Goal: Information Seeking & Learning: Compare options

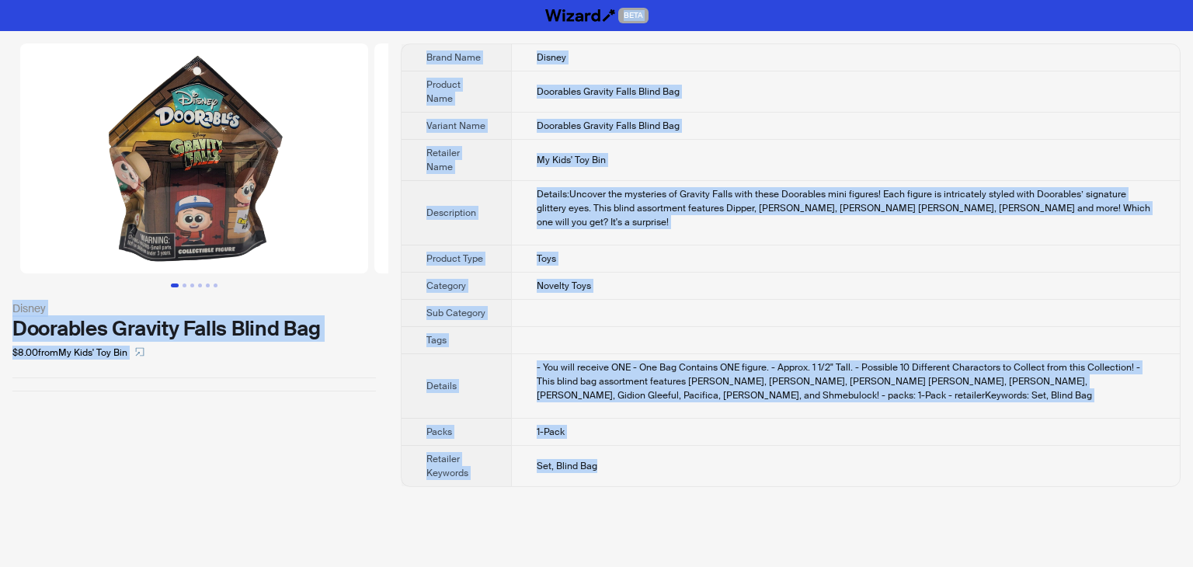
drag, startPoint x: 615, startPoint y: 448, endPoint x: 365, endPoint y: -68, distance: 573.1
click at [365, 0] on html "BETA Disney Doorables Gravity Falls Blind Bag $8.00 from My Kids' Toy Bin Brand…" at bounding box center [596, 283] width 1193 height 567
copy div "BETA Disney Doorables Gravity Falls Blind Bag $8.00 from My Kids' Toy Bin Brand…"
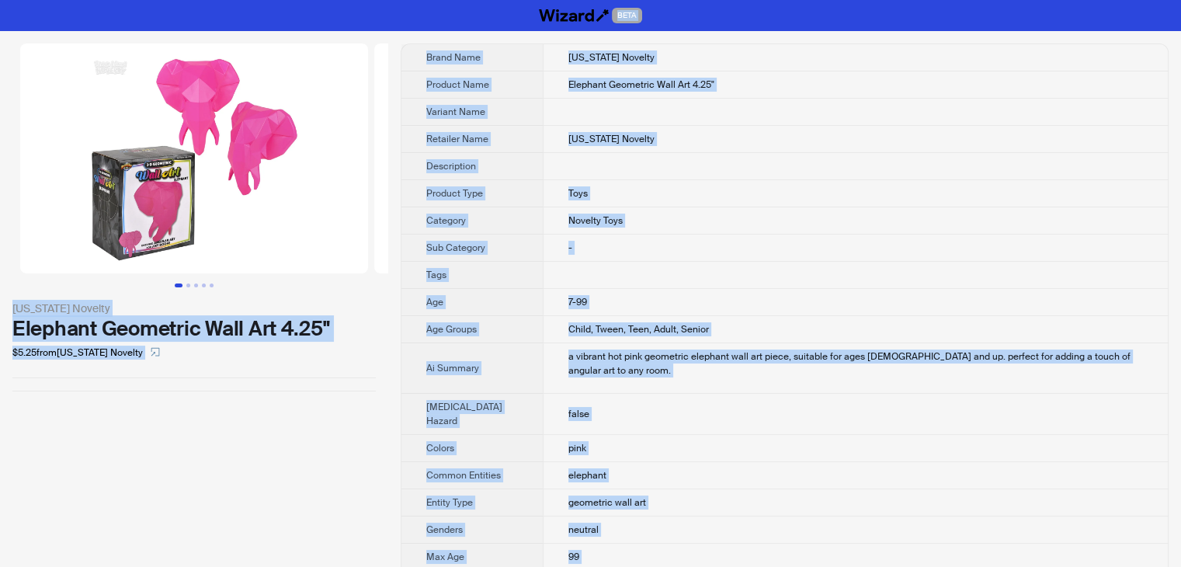
drag, startPoint x: 660, startPoint y: 538, endPoint x: 433, endPoint y: -68, distance: 646.8
click at [433, 0] on html "BETA Rhode Island Novelty Elephant Geometric Wall Art 4.25" $5.25 from Rhode Is…" at bounding box center [590, 405] width 1181 height 811
copy div "BETA Rhode Island Novelty Elephant Geometric Wall Art 4.25" $5.25 from Rhode Is…"
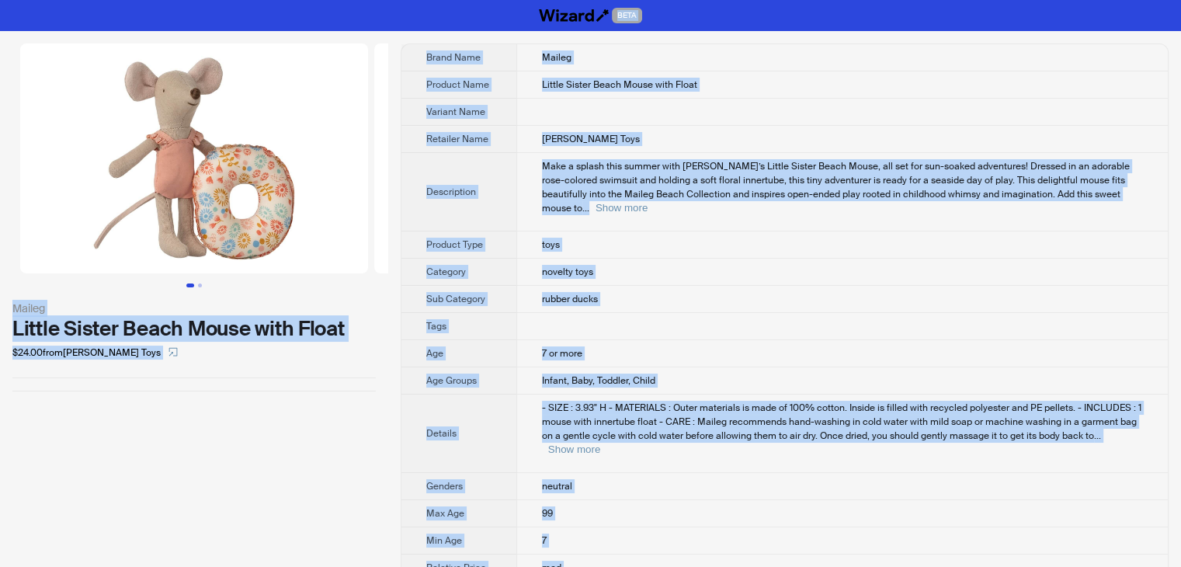
drag, startPoint x: 815, startPoint y: 537, endPoint x: 441, endPoint y: -68, distance: 710.3
click at [441, 0] on html "BETA Maileg Little Sister Beach Mouse with Float $24.00 from Bella Luna Toys Br…" at bounding box center [590, 402] width 1181 height 805
copy div "BETA Maileg Little Sister Beach Mouse with Float $24.00 from Bella Luna Toys Br…"
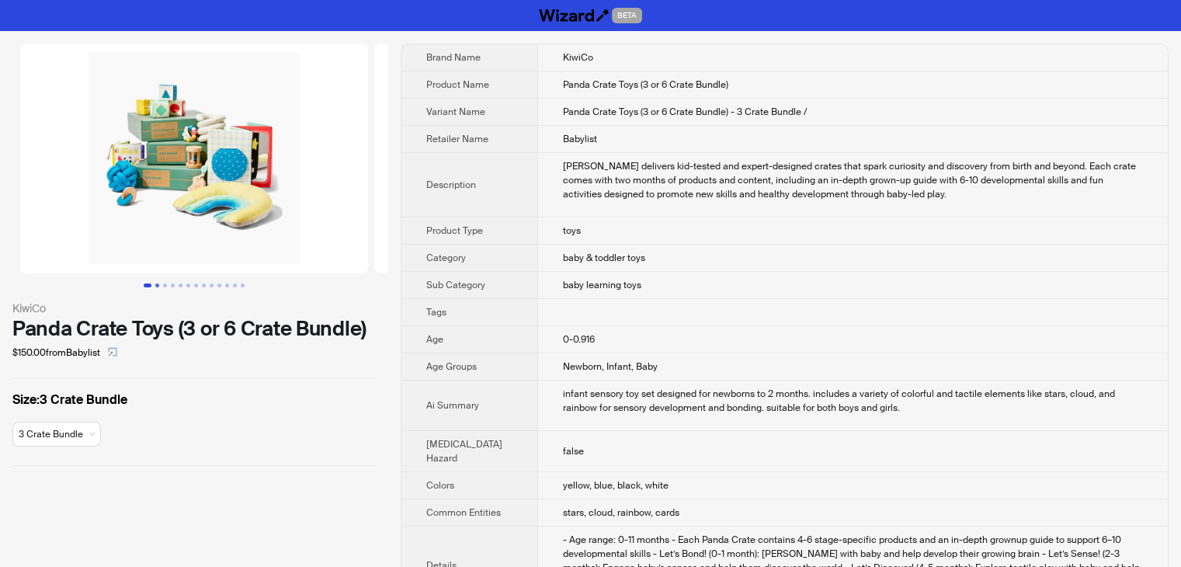
click at [158, 287] on button "Go to slide 2" at bounding box center [157, 285] width 4 height 4
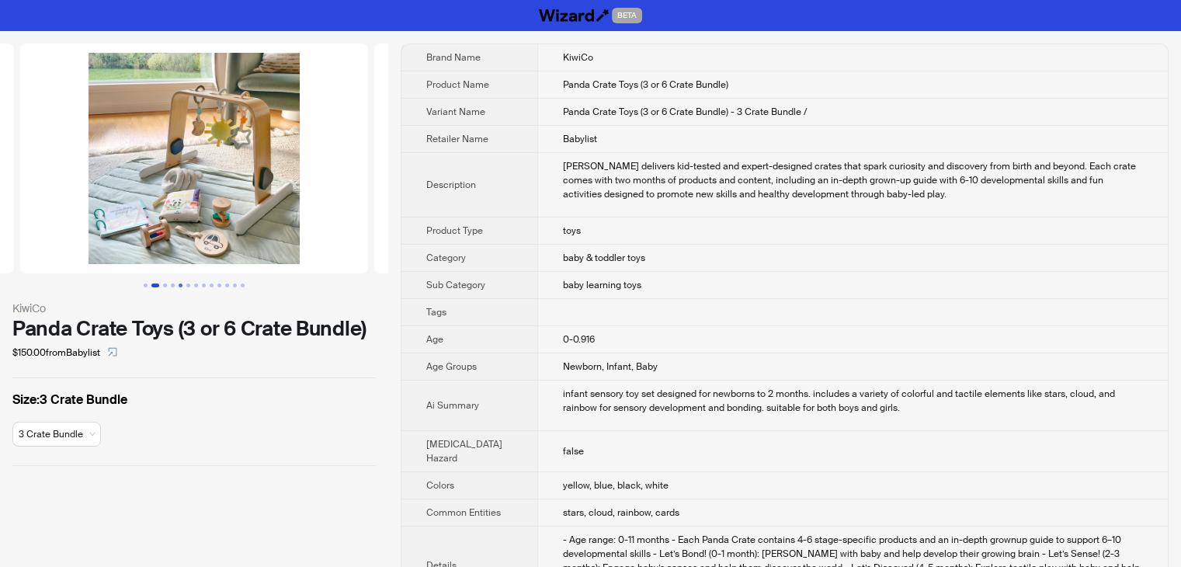
click at [181, 283] on button "Go to slide 5" at bounding box center [181, 285] width 4 height 4
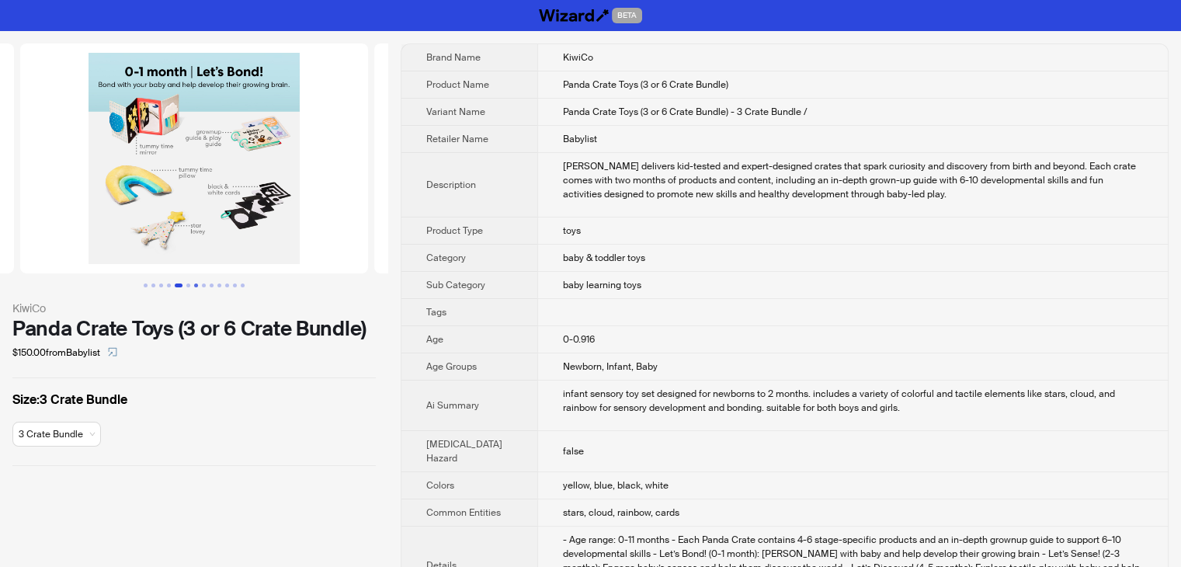
click at [194, 283] on button "Go to slide 7" at bounding box center [196, 285] width 4 height 4
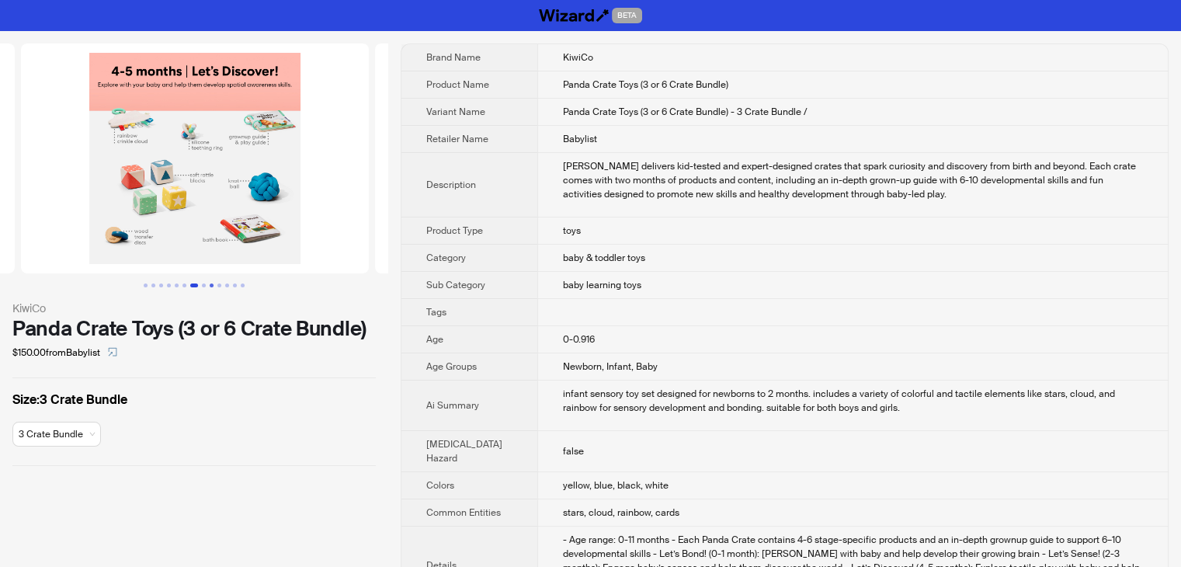
scroll to position [0, 2125]
click at [216, 283] on ul at bounding box center [194, 285] width 388 height 4
click at [225, 283] on button "Go to slide 11" at bounding box center [227, 285] width 4 height 4
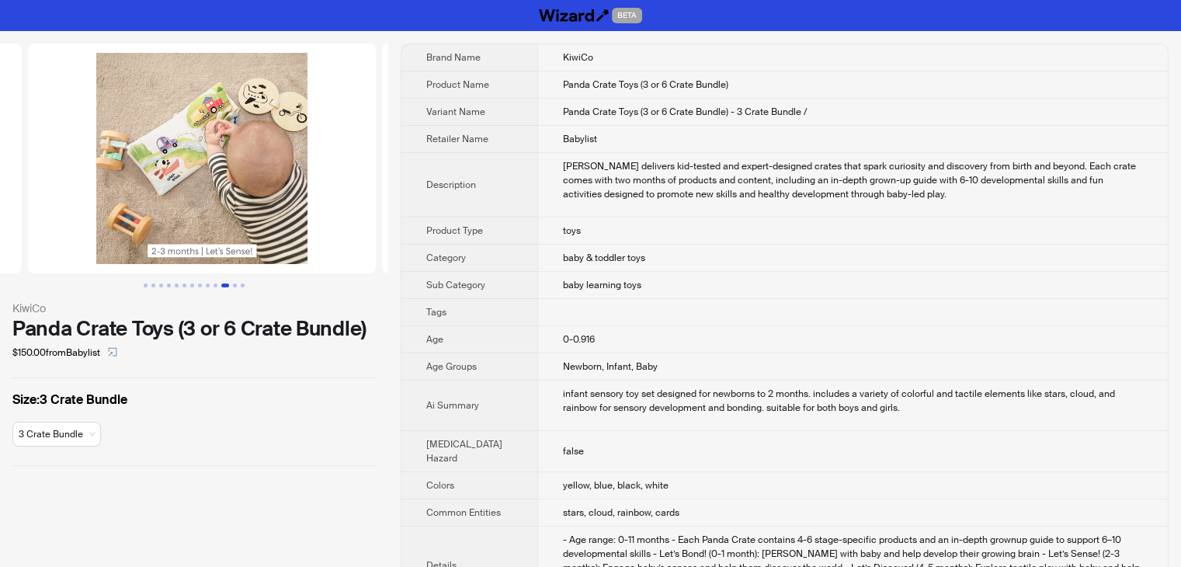
scroll to position [0, 3541]
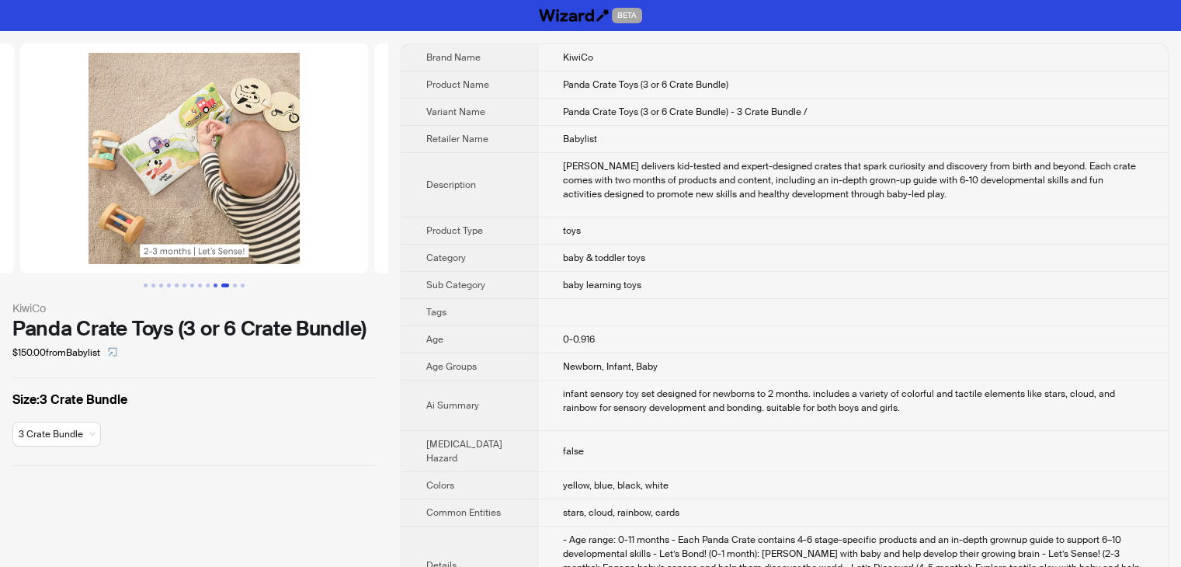
click at [214, 283] on button "Go to slide 10" at bounding box center [216, 285] width 4 height 4
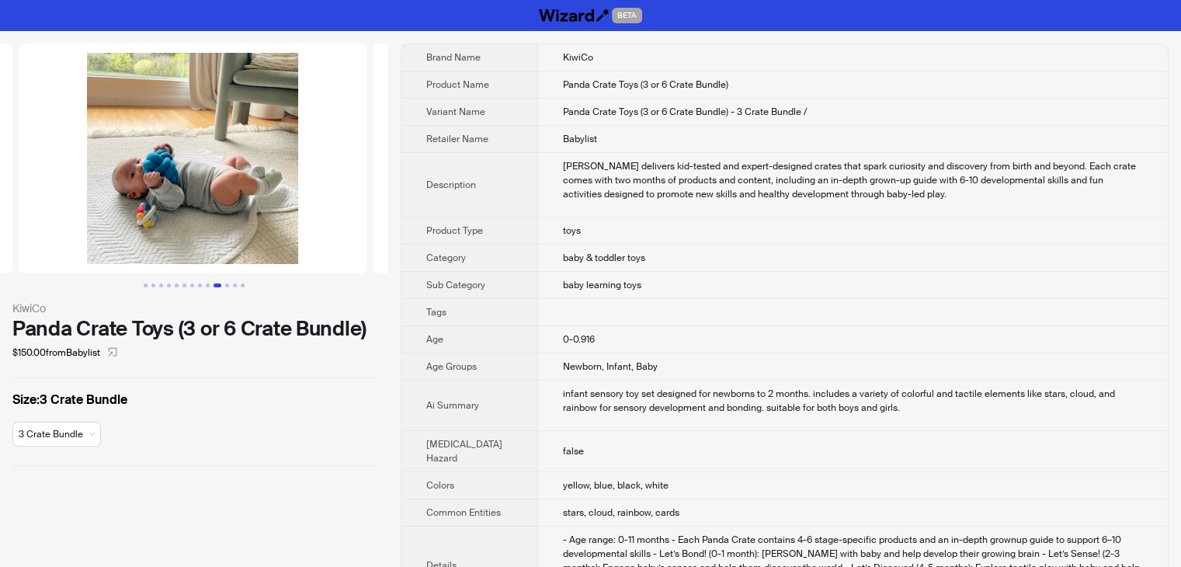
scroll to position [0, 3187]
click at [764, 326] on td at bounding box center [852, 312] width 631 height 27
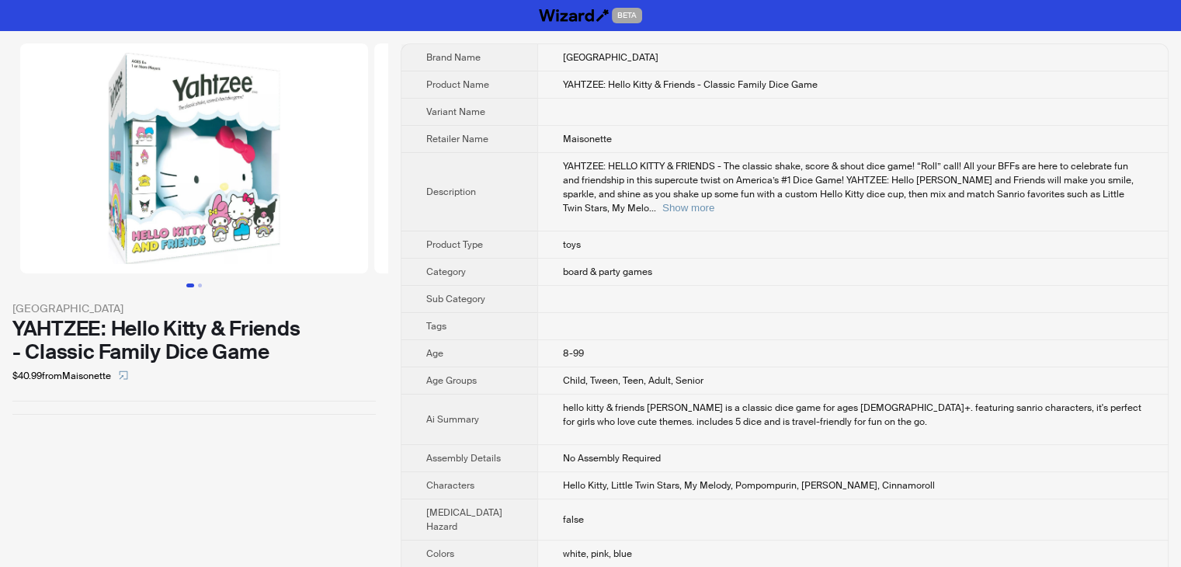
click at [809, 204] on td "YAHTZEE: HELLO KITTY & FRIENDS - The classic shake, score & shout dice game! “R…" at bounding box center [852, 192] width 631 height 78
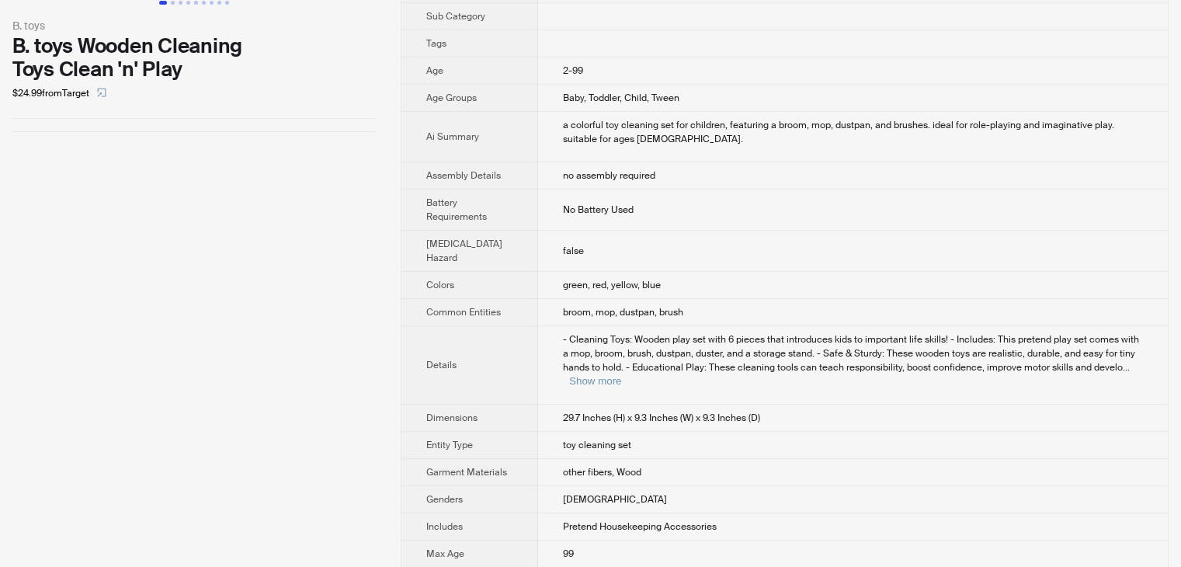
scroll to position [388, 0]
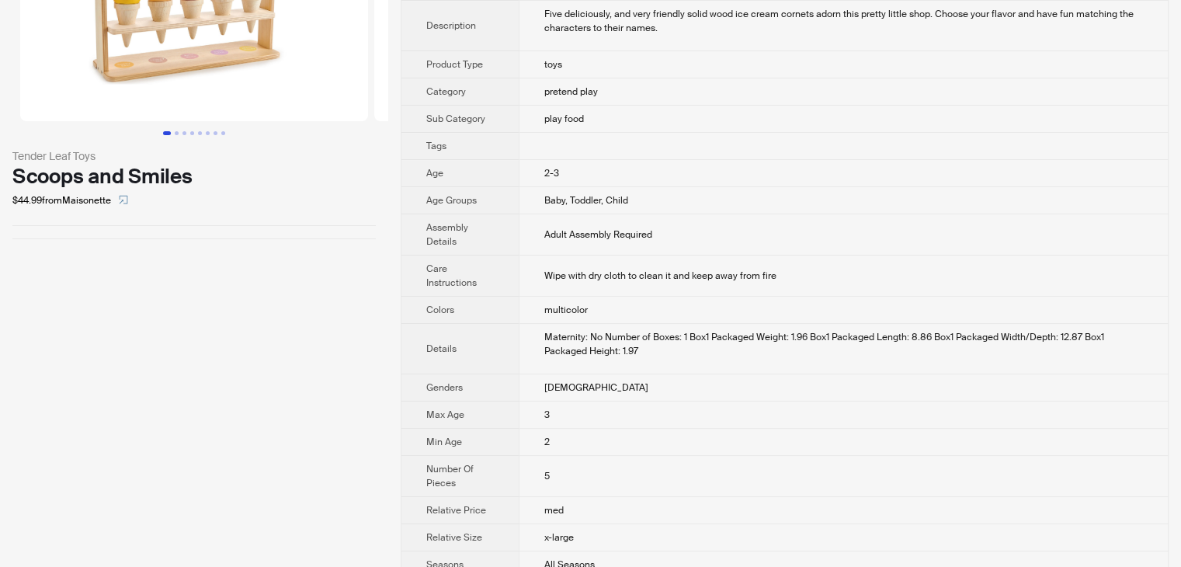
scroll to position [155, 0]
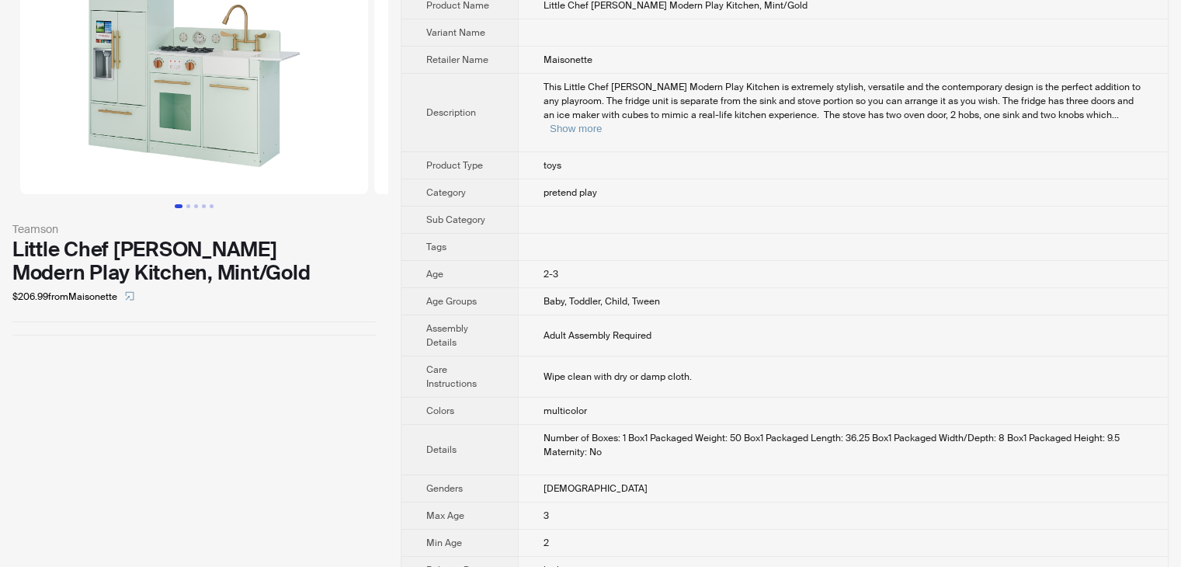
scroll to position [155, 0]
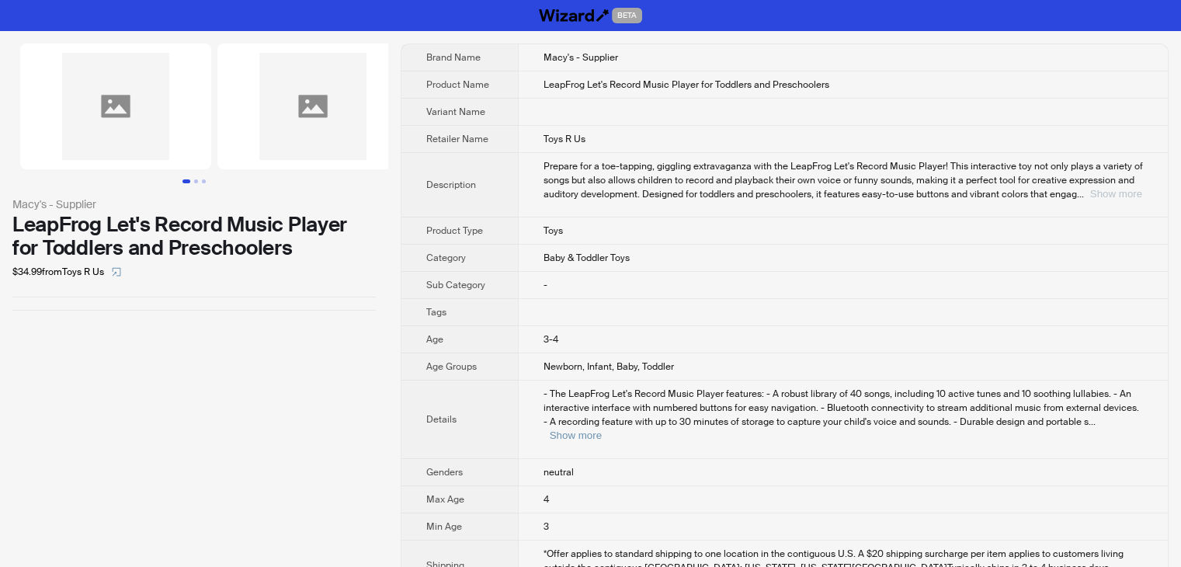
click at [1109, 194] on button "Show more" at bounding box center [1116, 194] width 52 height 12
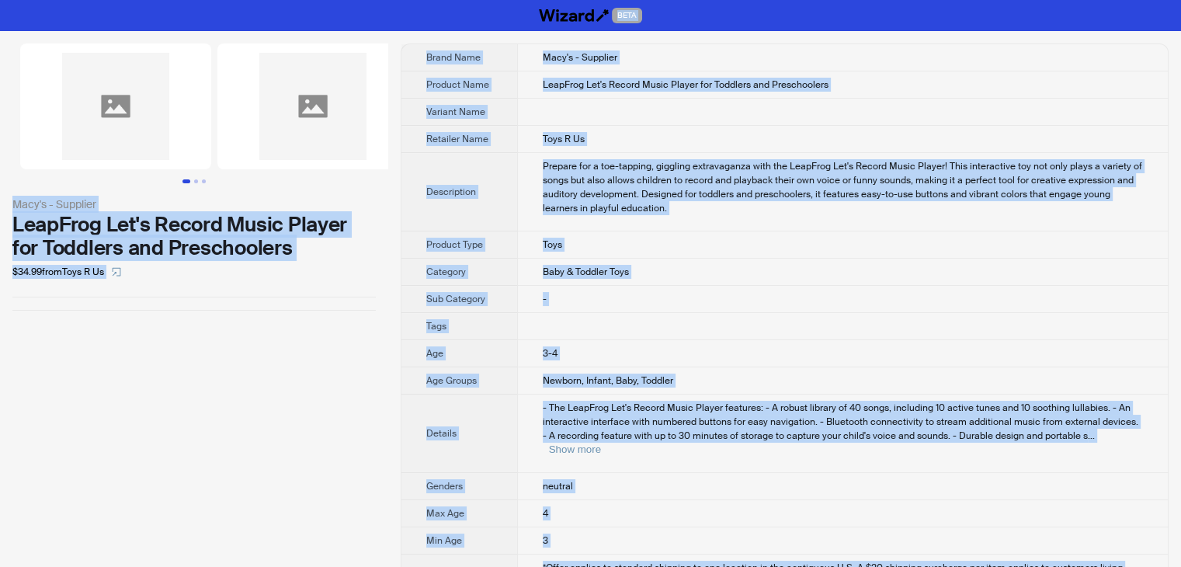
drag, startPoint x: 829, startPoint y: 535, endPoint x: 454, endPoint y: -68, distance: 709.8
click at [454, 0] on html "BETA Macy's - Supplier LeapFrog Let's Record Music Player for Toddlers and Pres…" at bounding box center [590, 350] width 1181 height 700
copy div "BETA Macy's - Supplier LeapFrog Let's Record Music Player for Toddlers and Pres…"
click at [537, 114] on td at bounding box center [842, 112] width 651 height 27
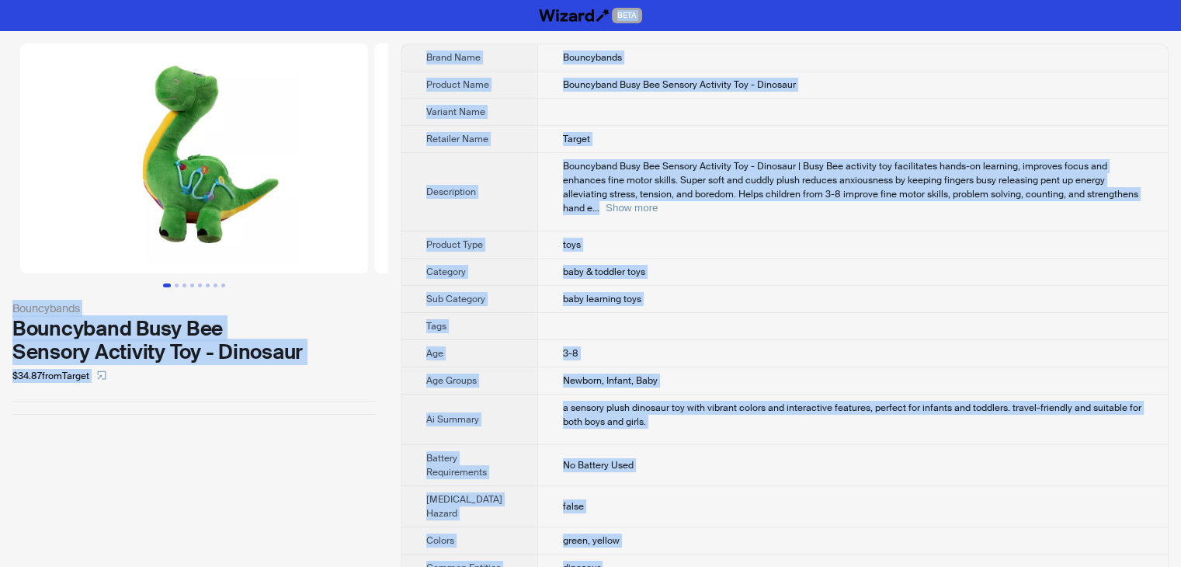
drag, startPoint x: 649, startPoint y: 537, endPoint x: 377, endPoint y: -68, distance: 663.2
copy div "BETA Bouncybands Bouncyband Busy Bee Sensory Activity Toy - Dinosaur $34.87 fro…"
click at [711, 109] on td at bounding box center [852, 112] width 631 height 27
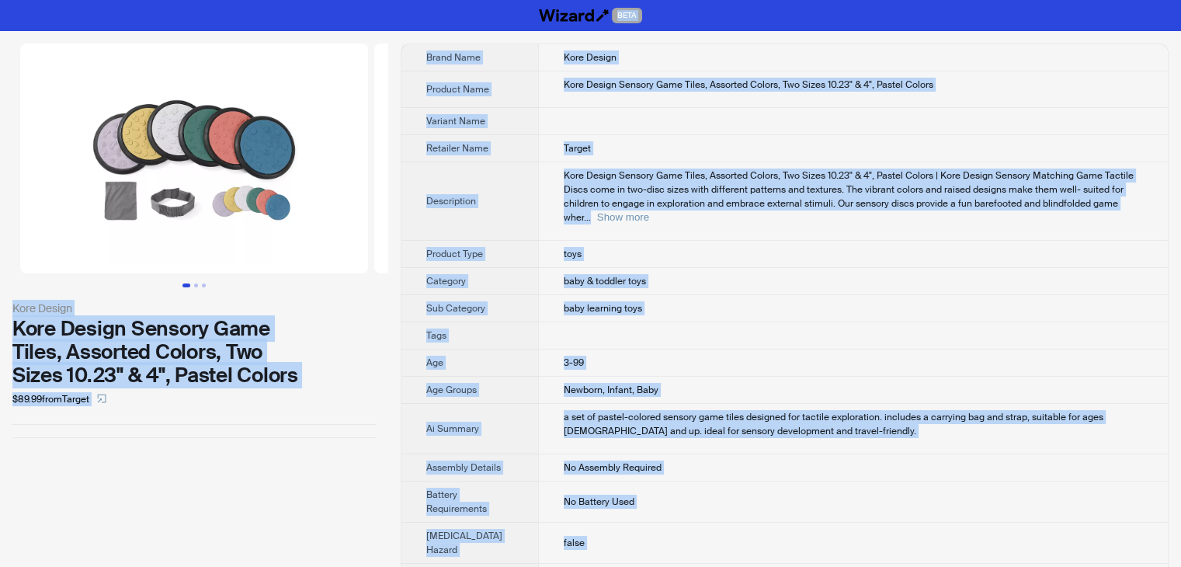
drag, startPoint x: 667, startPoint y: 547, endPoint x: 334, endPoint y: -40, distance: 675.7
copy div "BETA Kore Design Kore Design Sensory Game Tiles, Assorted Colors, Two Sizes 10.…"
click at [707, 99] on td "Kore Design Sensory Game Tiles, Assorted Colors, Two Sizes 10.23" & 4", Pastel …" at bounding box center [853, 89] width 630 height 36
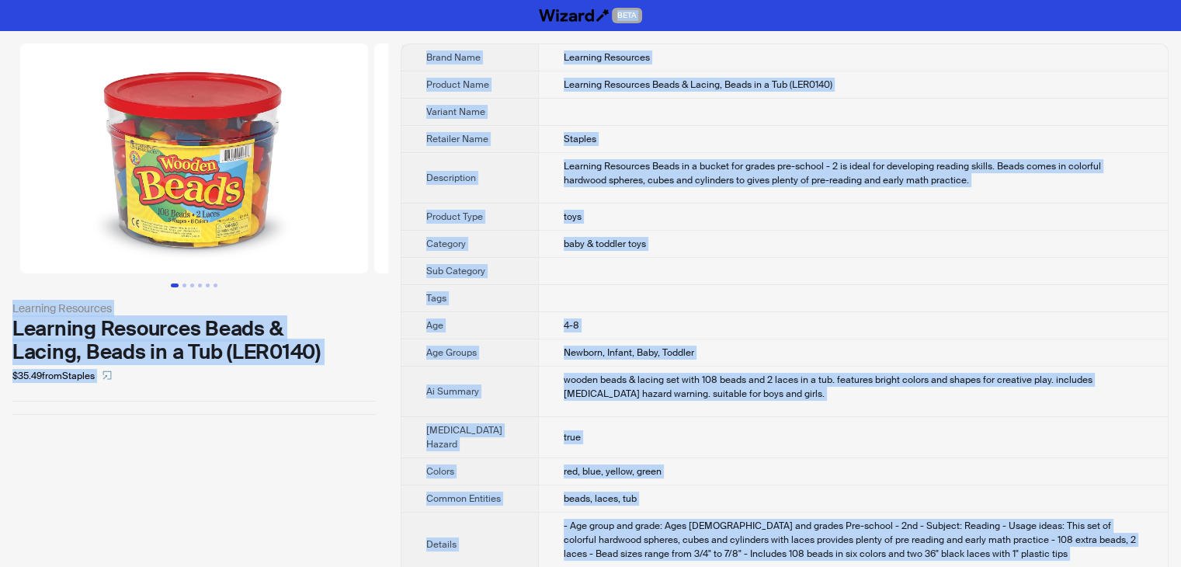
drag, startPoint x: 659, startPoint y: 541, endPoint x: 384, endPoint y: -16, distance: 621.7
click at [384, 0] on html "BETA Learning Resources Learning Resources Beads & Lacing, Beads in a Tub (LER0…" at bounding box center [590, 470] width 1181 height 940
copy div "BETA Learning Resources Learning Resources Beads & Lacing, Beads in a Tub (LER0…"
click at [596, 124] on td at bounding box center [853, 112] width 630 height 27
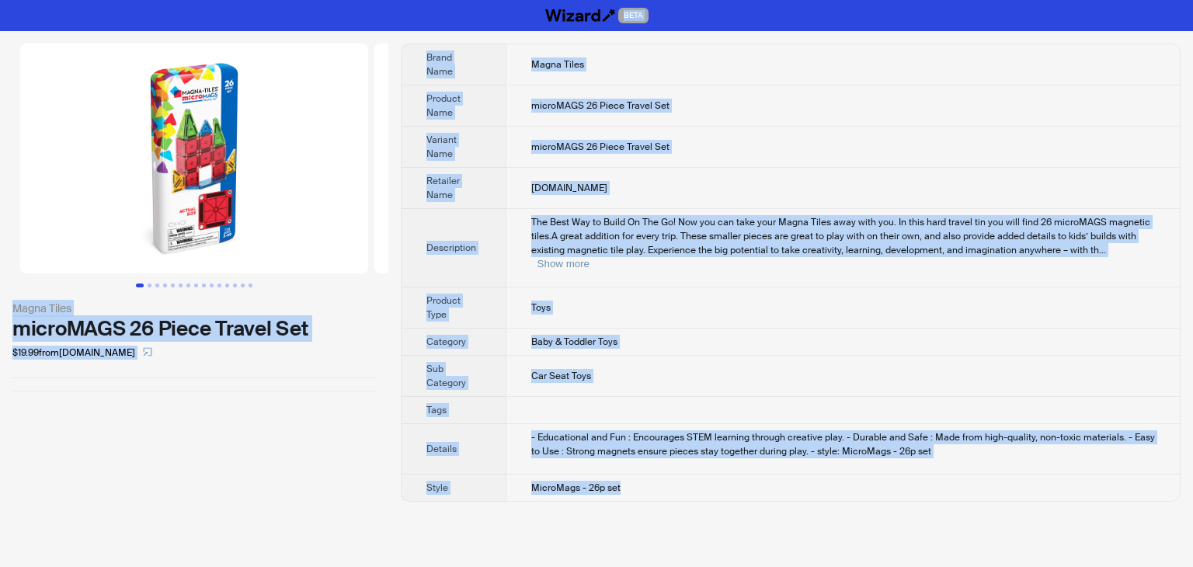
drag, startPoint x: 638, startPoint y: 475, endPoint x: 339, endPoint y: -40, distance: 595.4
click at [339, 0] on html "BETA Magna Tiles microMAGS 26 Piece Travel Set $19.99 from magnatiles.com Brand…" at bounding box center [596, 283] width 1193 height 567
copy div "BETA Magna Tiles microMAGS 26 Piece Travel Set $19.99 from magnatiles.com Brand…"
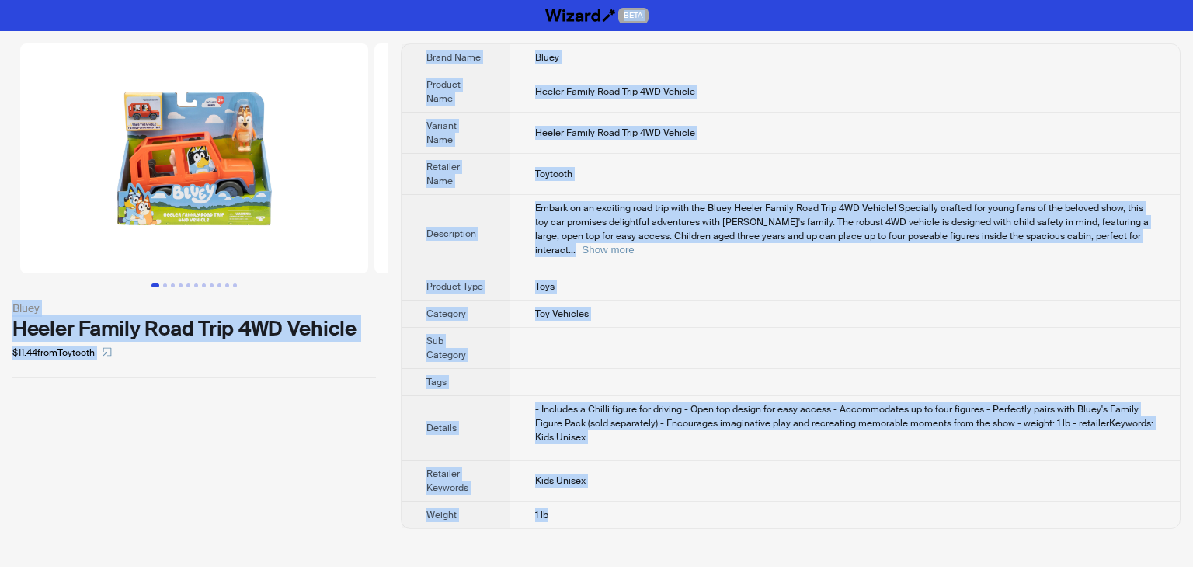
drag, startPoint x: 562, startPoint y: 481, endPoint x: 328, endPoint y: 18, distance: 518.9
click at [328, 18] on div "BETA Bluey Heeler Family Road Trip 4WD Vehicle $11.44 from Toytooth Brand Name …" at bounding box center [596, 283] width 1193 height 567
copy div "BETA Bluey Heeler Family Road Trip 4WD Vehicle $11.44 from Toytooth Brand Name …"
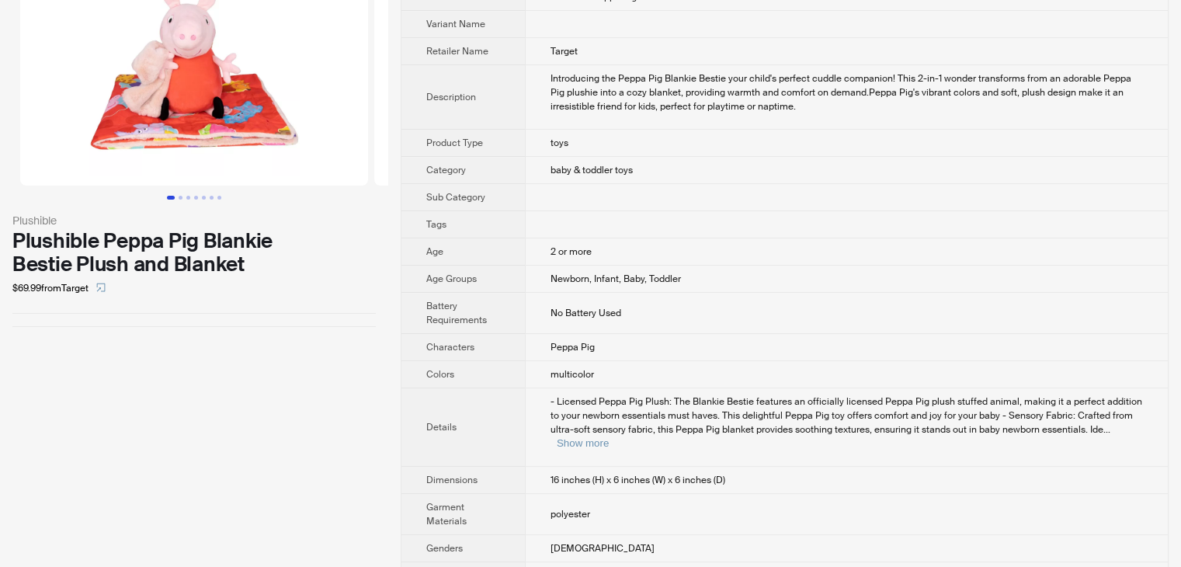
scroll to position [233, 0]
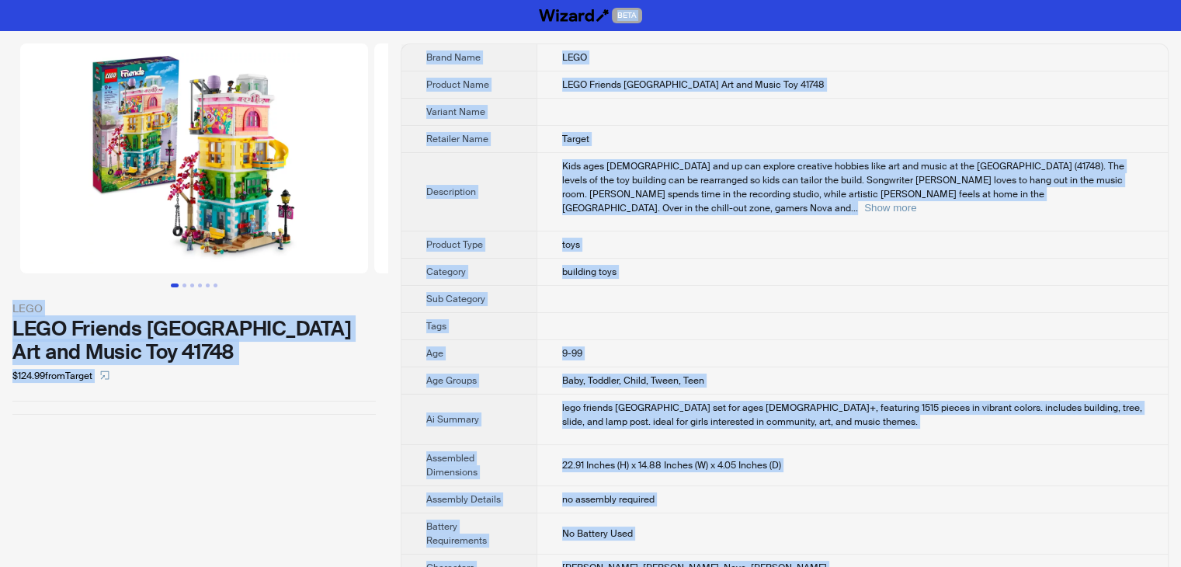
drag, startPoint x: 668, startPoint y: 547, endPoint x: 426, endPoint y: -46, distance: 640.9
copy div "BETA LEGO LEGO Friends [GEOGRAPHIC_DATA] Art and Music Toy 41748 $124.99 from T…"
click at [627, 174] on span "Kids ages [DEMOGRAPHIC_DATA] and up can explore creative hobbies like art and m…" at bounding box center [843, 187] width 562 height 54
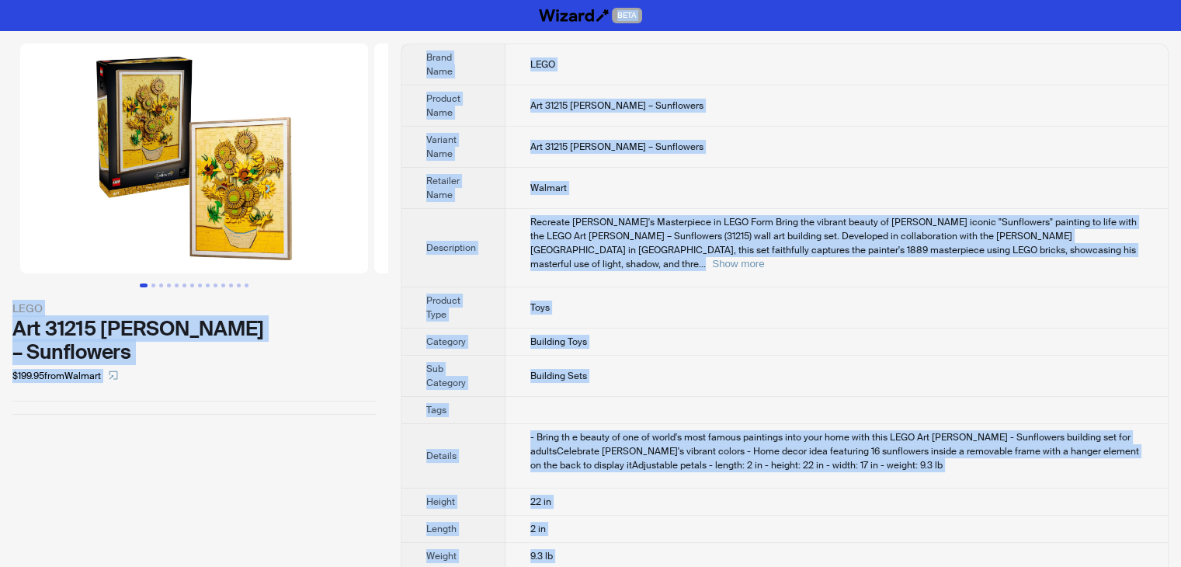
drag, startPoint x: 577, startPoint y: 537, endPoint x: 520, endPoint y: 106, distance: 433.9
click at [419, 0] on html "BETA LEGO Art 31215 [PERSON_NAME] – Sunflowers $199.95 from Walmart Brand Name …" at bounding box center [590, 305] width 1181 height 610
copy div "LORE IPSU Dol 00308 Sitamet Con Adip – Elitseddoe $348.99 temp Incidid Utlab Et…"
click at [773, 125] on td "Art 31215 [PERSON_NAME] – Sunflowers" at bounding box center [837, 105] width 662 height 41
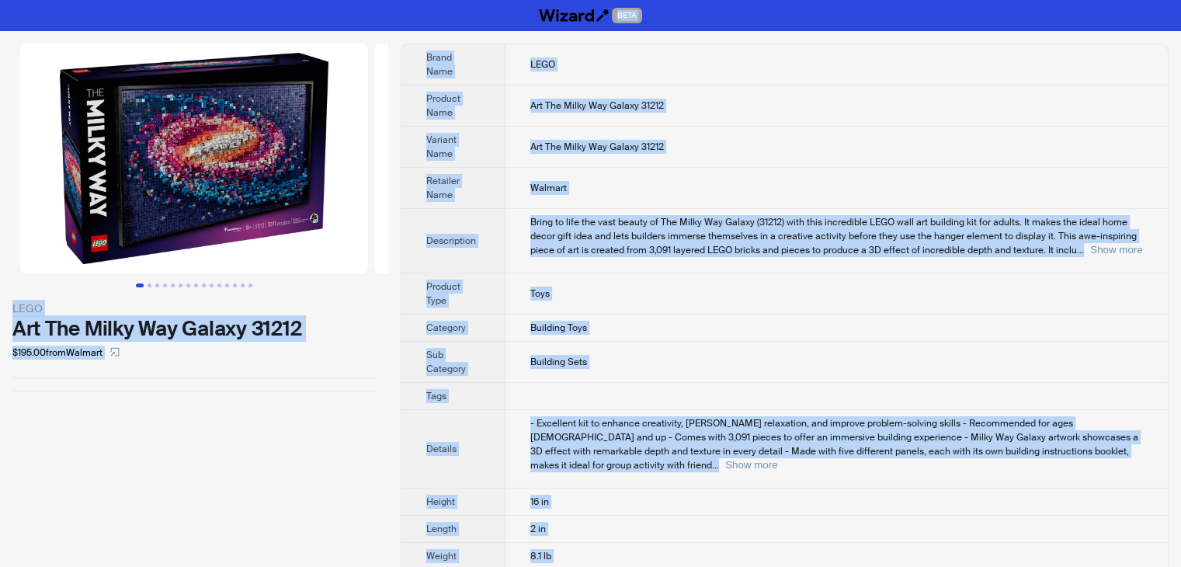
drag, startPoint x: 568, startPoint y: 541, endPoint x: 322, endPoint y: -68, distance: 656.4
click at [322, 0] on html "BETA LEGO Art The Milky Way Galaxy 31212 $195.00 from Walmart Brand Name LEGO P…" at bounding box center [590, 305] width 1181 height 610
copy div "BETA LEGO Art The Milky Way Galaxy 31212 $195.00 from Walmart Brand Name LEGO P…"
click at [774, 86] on td "Art The Milky Way Galaxy 31212" at bounding box center [837, 105] width 662 height 41
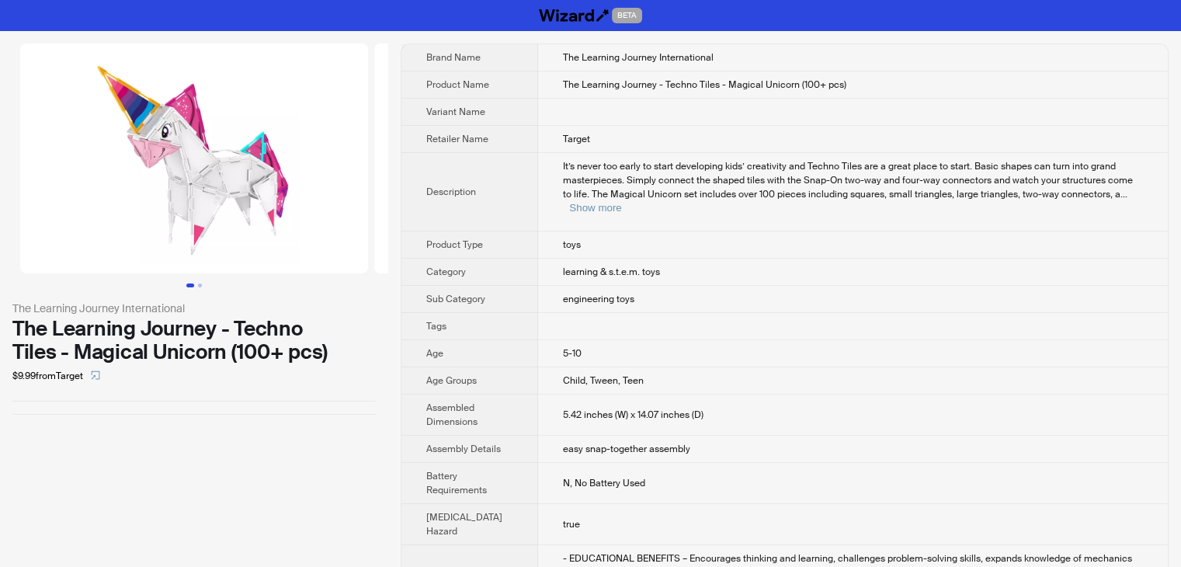
scroll to position [308, 0]
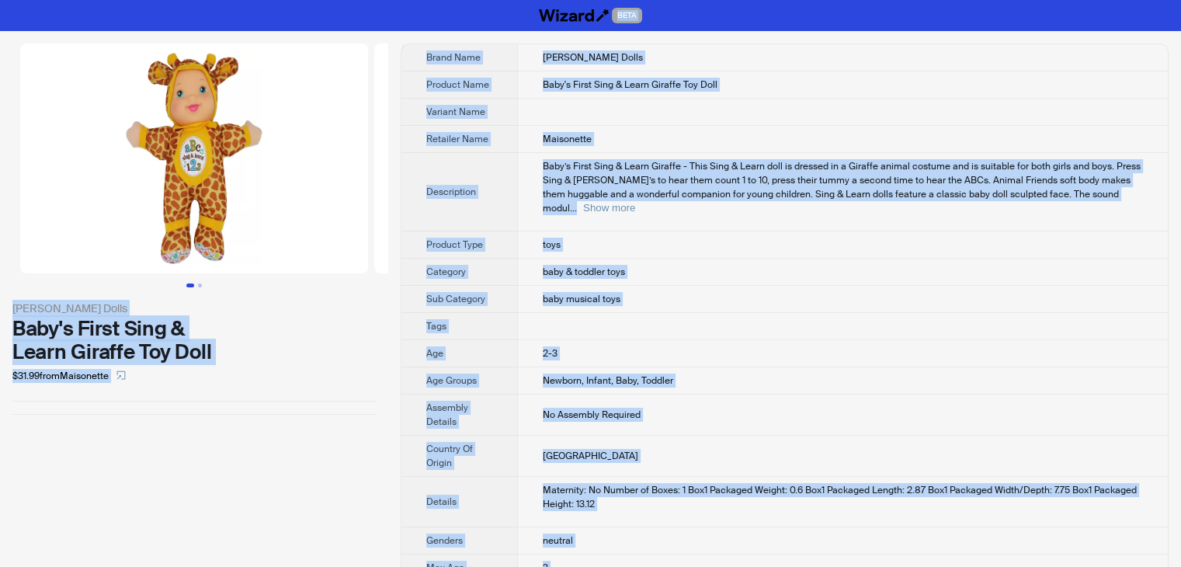
drag, startPoint x: 617, startPoint y: 535, endPoint x: 415, endPoint y: -68, distance: 635.5
click at [415, 0] on html "BETA Goldberger Dolls Baby's First Sing & Learn Giraffe Toy Doll $31.99 from Ma…" at bounding box center [590, 358] width 1181 height 717
copy div "BETA Goldberger Dolls Baby's First Sing & Learn Giraffe Toy Doll $31.99 from Ma…"
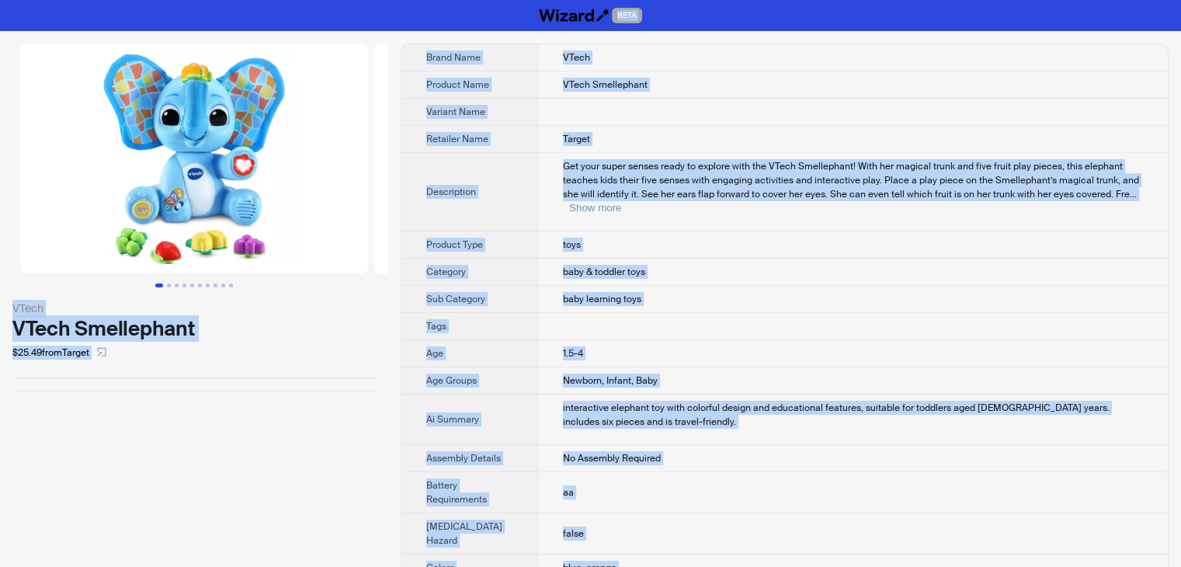
drag, startPoint x: 652, startPoint y: 544, endPoint x: 443, endPoint y: -23, distance: 603.7
copy div "BETA VTech VTech Smellephant $25.49 from Target Brand Name VTech Product Name V…"
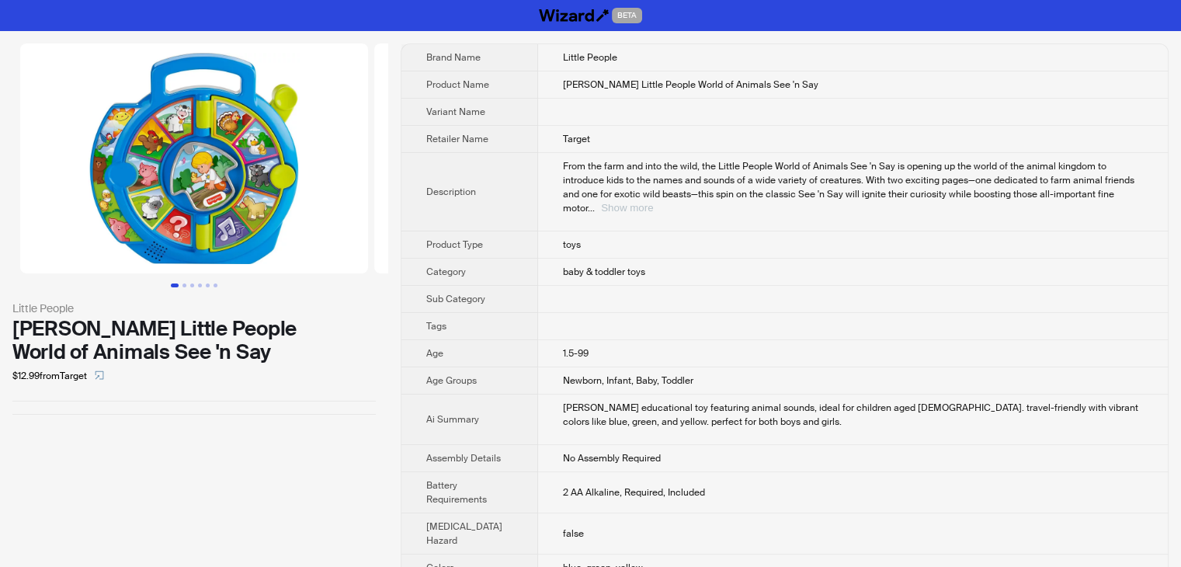
click at [653, 202] on button "Show more" at bounding box center [627, 208] width 52 height 12
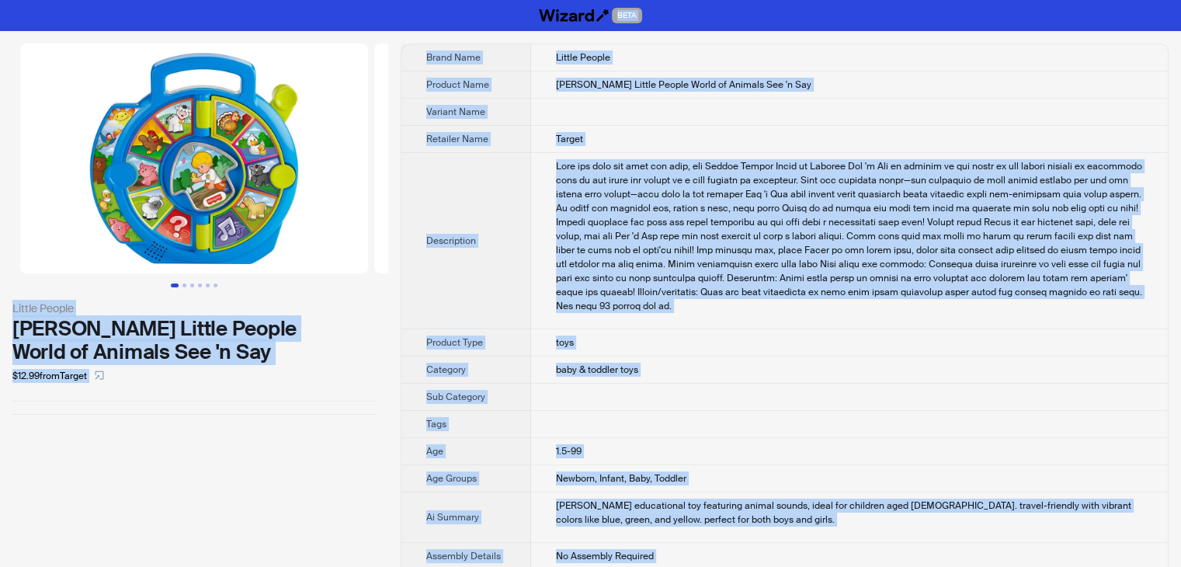
drag, startPoint x: 634, startPoint y: 543, endPoint x: 292, endPoint y: -68, distance: 699.9
copy div "BETA Little People Fisher-Price Little People World of Animals See 'n Say $12.9…"
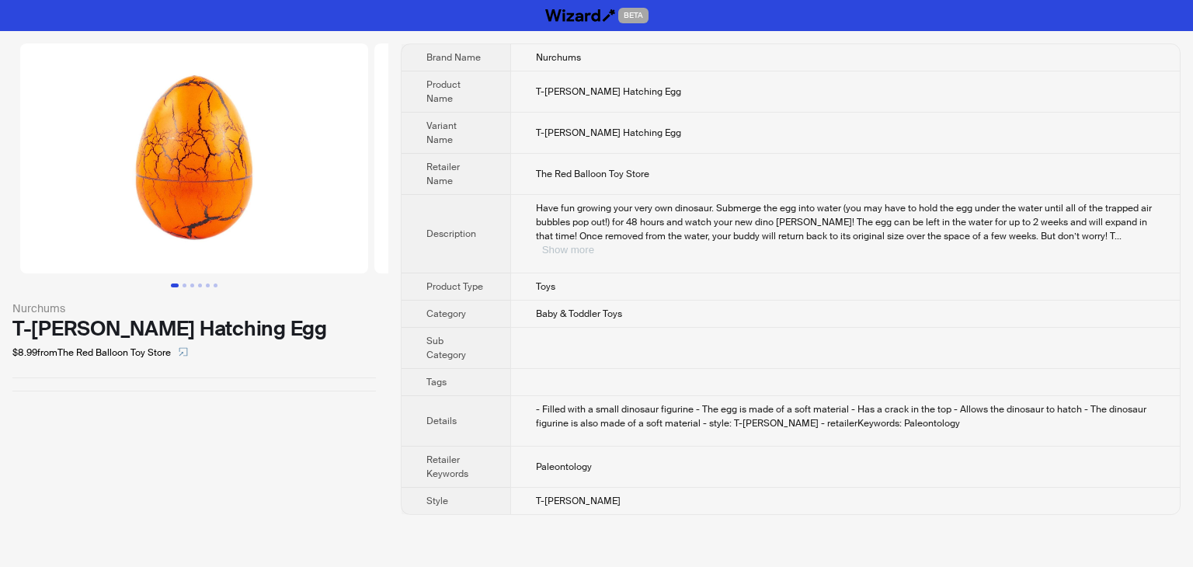
click at [594, 244] on button "Show more" at bounding box center [568, 250] width 52 height 12
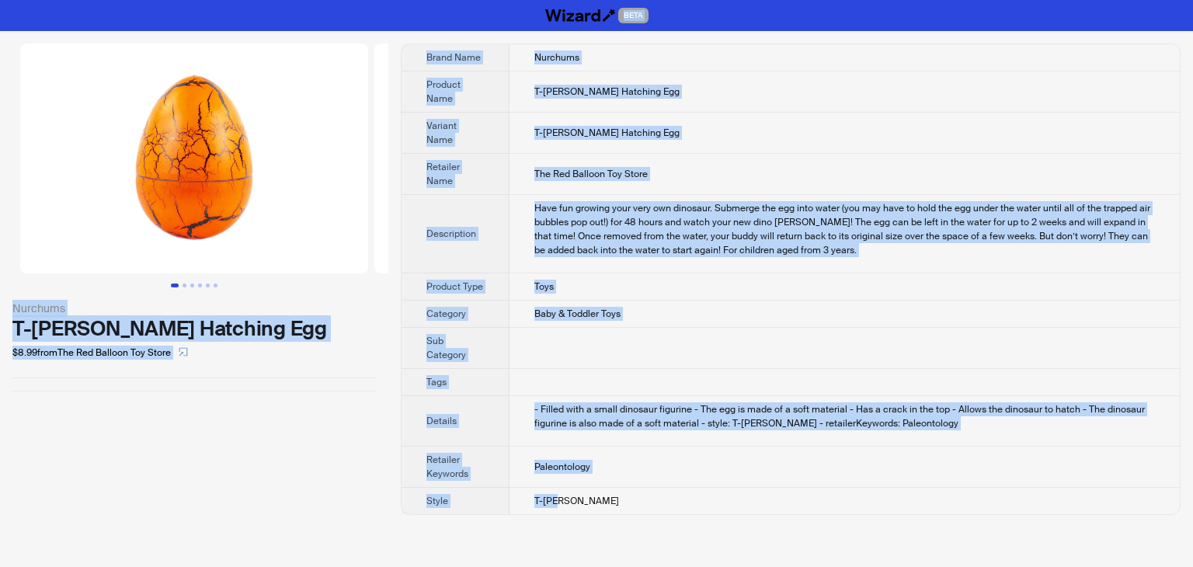
drag, startPoint x: 587, startPoint y: 500, endPoint x: 429, endPoint y: -68, distance: 589.4
click at [429, 0] on html "BETA Nurchums T-Rex Hatching Egg $8.99 from The Red Balloon Toy Store Brand Nam…" at bounding box center [596, 283] width 1193 height 567
copy div "BETA Nurchums T-Rex Hatching Egg $8.99 from The Red Balloon Toy Store Brand Nam…"
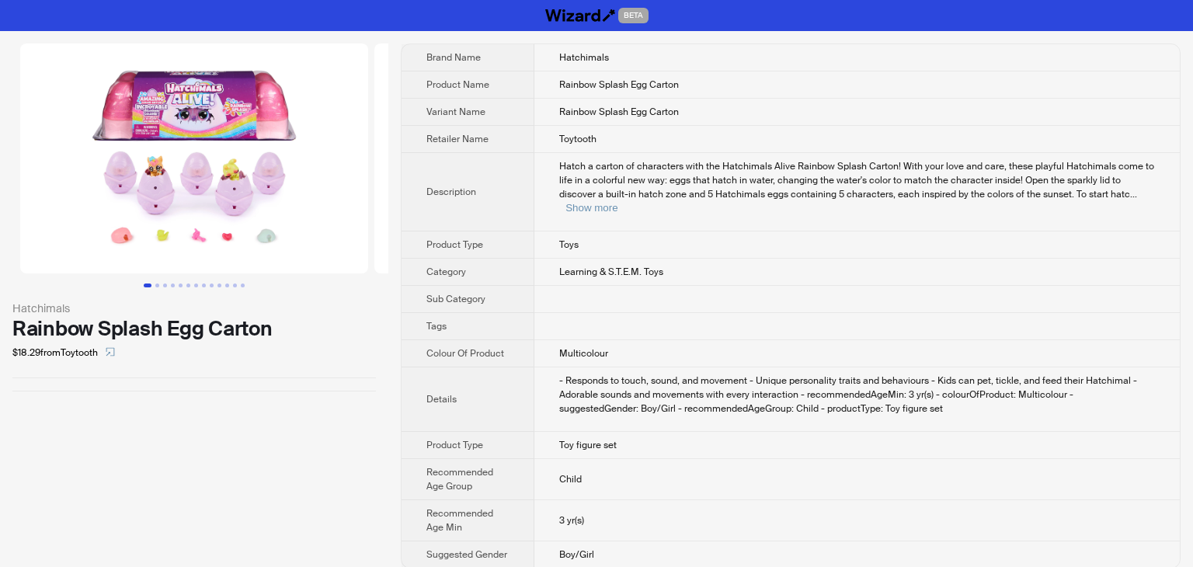
drag, startPoint x: 620, startPoint y: 554, endPoint x: 405, endPoint y: 36, distance: 560.9
click at [405, 36] on div "Hatchimals Rainbow Splash Egg Carton $18.29 from Toytooth Brand Name Hatchimals…" at bounding box center [596, 306] width 1193 height 550
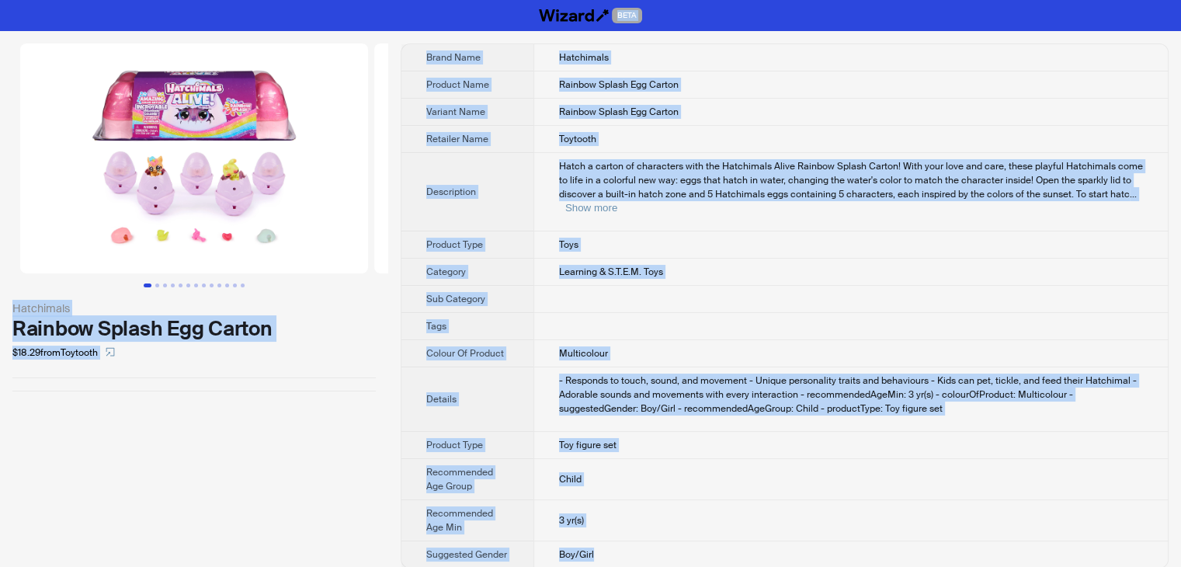
drag, startPoint x: 627, startPoint y: 545, endPoint x: 264, endPoint y: -46, distance: 693.8
click at [264, 0] on html "BETA Hatchimals Rainbow Splash Egg Carton $18.29 from Toytooth Brand Name Hatch…" at bounding box center [590, 290] width 1181 height 581
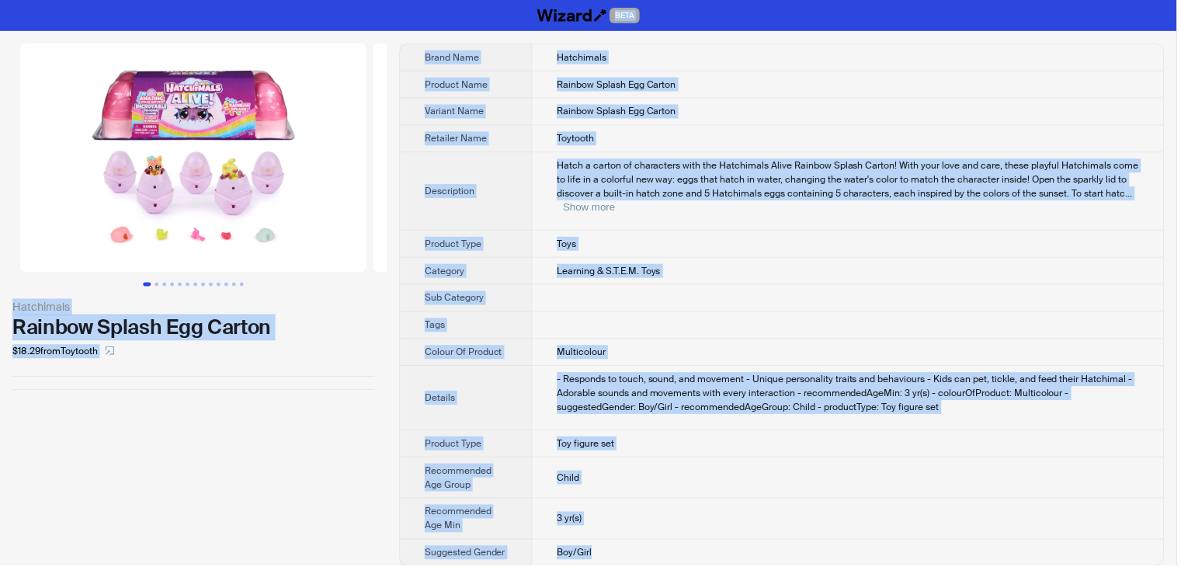
copy div "BETA Hatchimals Rainbow Splash Egg Carton $18.29 from Toytooth Brand Name Hatch…"
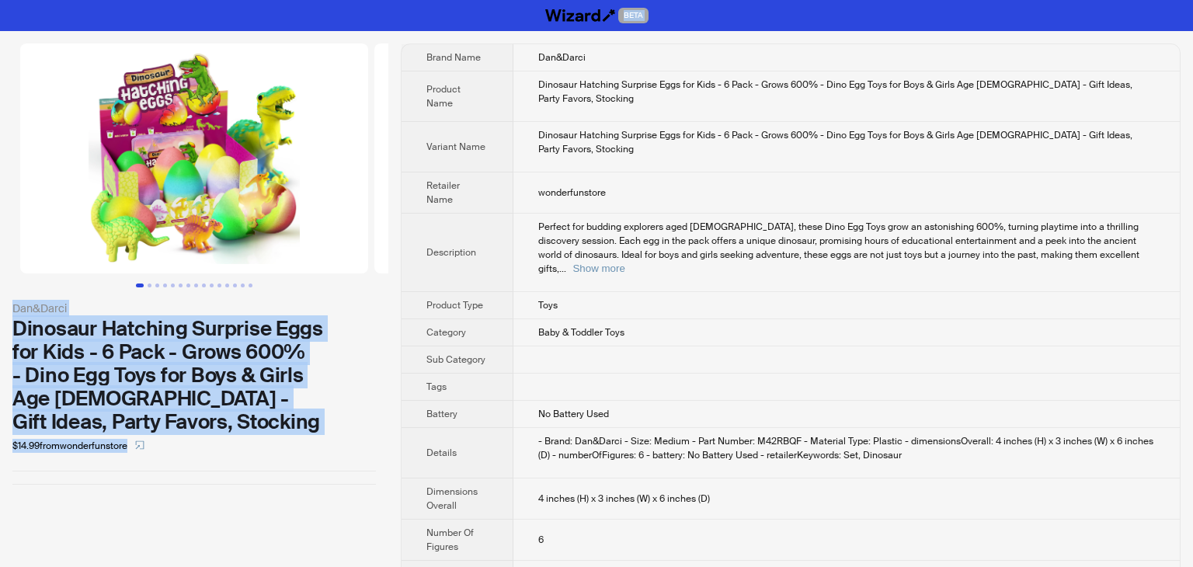
drag, startPoint x: 617, startPoint y: 551, endPoint x: 488, endPoint y: 259, distance: 318.2
click at [312, 35] on div "[PERSON_NAME] Dinosaur Hatching Surprise Eggs for Kids - 6 Pack - Grows 600% - …" at bounding box center [596, 322] width 1193 height 583
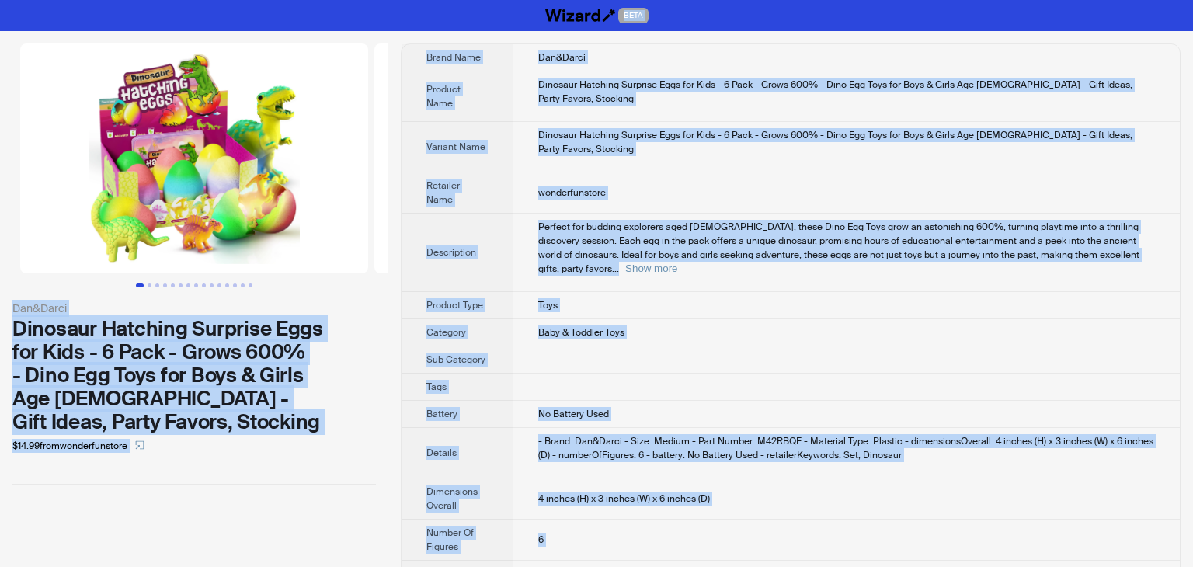
drag, startPoint x: 601, startPoint y: 544, endPoint x: 317, endPoint y: 7, distance: 607.9
click at [317, 7] on div "BETA Dan&Darci Dinosaur Hatching Surprise Eggs for Kids - 6 Pack - Grows 600% -…" at bounding box center [596, 307] width 1193 height 614
copy div "BETA Dan&Darci Dinosaur Hatching Surprise Eggs for Kids - 6 Pack - Grows 600% -…"
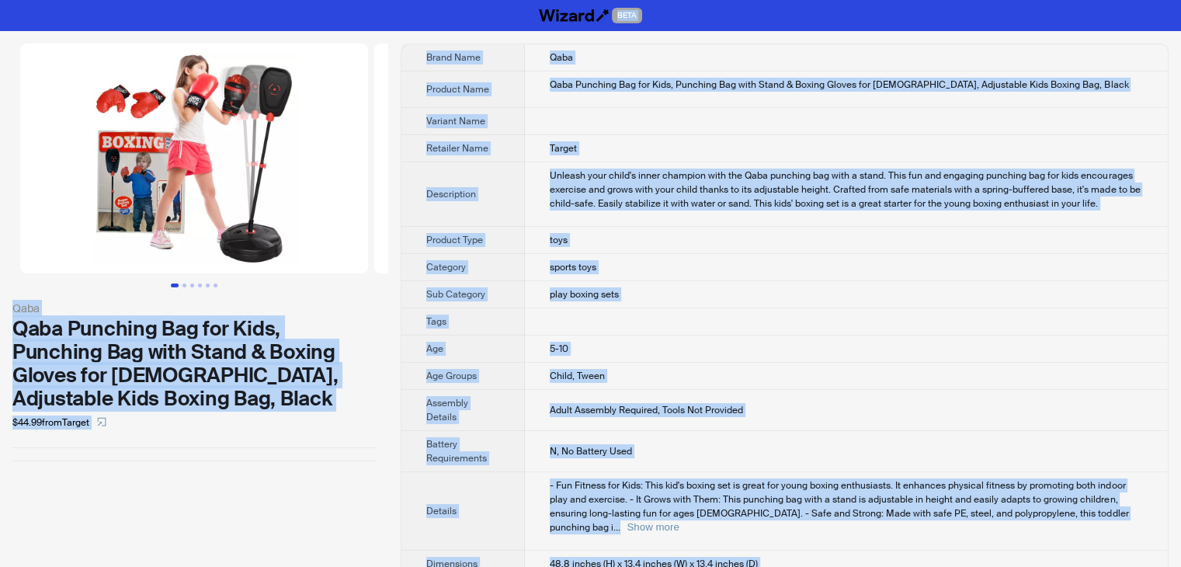
drag, startPoint x: 734, startPoint y: 537, endPoint x: 322, endPoint y: -40, distance: 709.4
click at [322, 0] on html "BETA Qaba Qaba Punching Bag for Kids, Punching Bag with Stand & Boxing Gloves f…" at bounding box center [590, 482] width 1181 height 964
copy div "BETA Qaba Qaba Punching Bag for Kids, Punching Bag with Stand & Boxing Gloves f…"
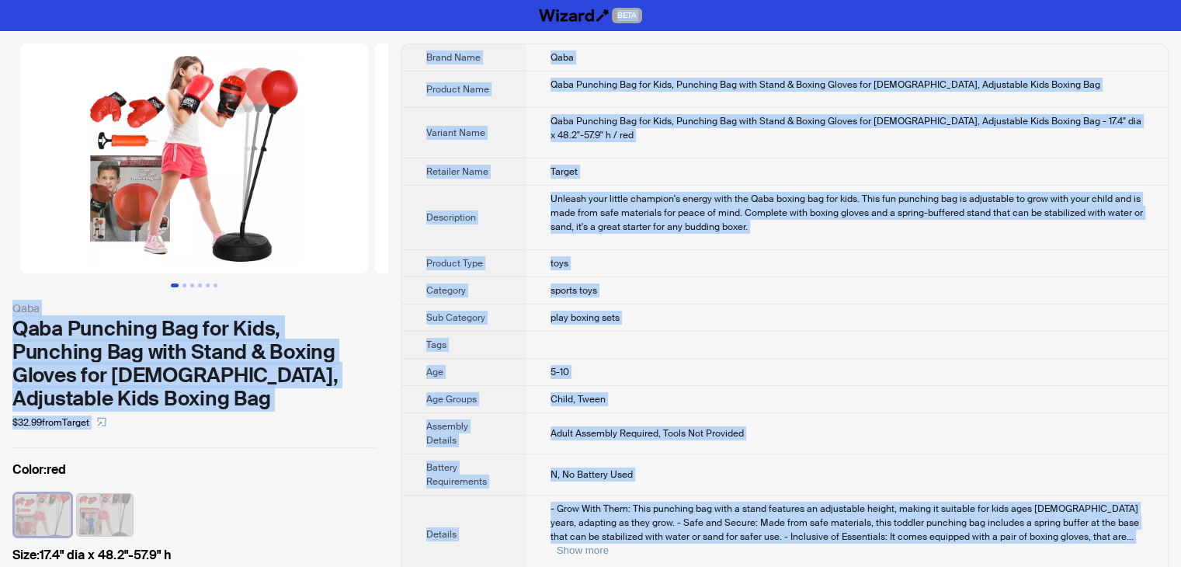
drag, startPoint x: 746, startPoint y: 534, endPoint x: 401, endPoint y: -68, distance: 692.9
copy div "BETA Qaba Qaba Punching Bag for Kids, Punching Bag with Stand & Boxing Gloves f…"
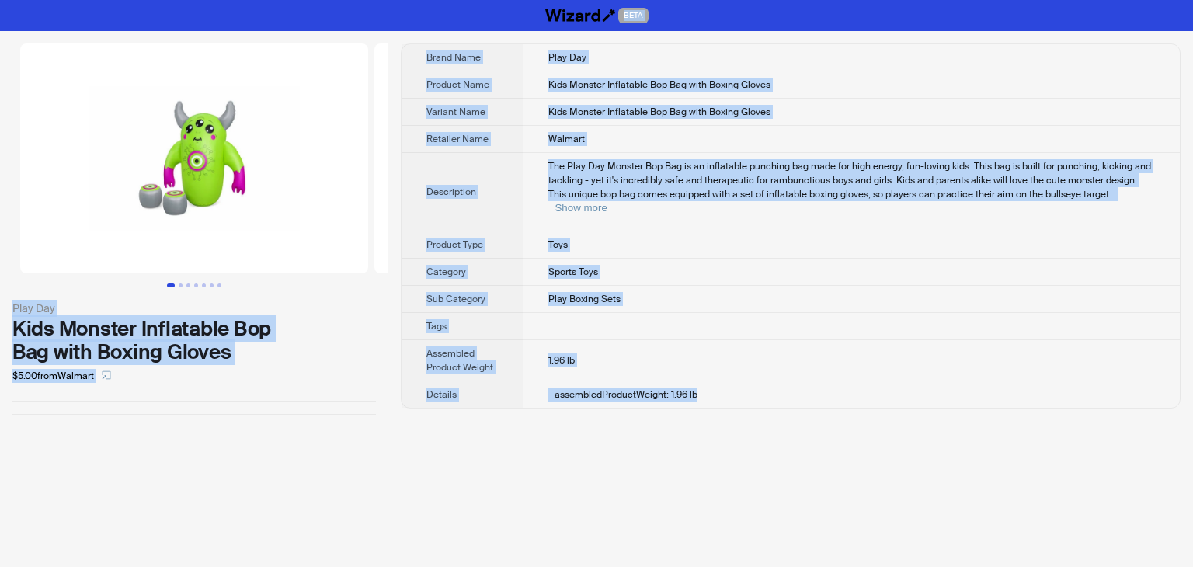
drag, startPoint x: 711, startPoint y: 375, endPoint x: 395, endPoint y: -59, distance: 537.0
click at [395, 0] on html "BETA Play Day Kids Monster Inflatable Bop Bag with Boxing Gloves $5.00 from Wal…" at bounding box center [596, 283] width 1193 height 567
copy div "BETA Play Day Kids Monster Inflatable Bop Bag with Boxing Gloves $5.00 from Wal…"
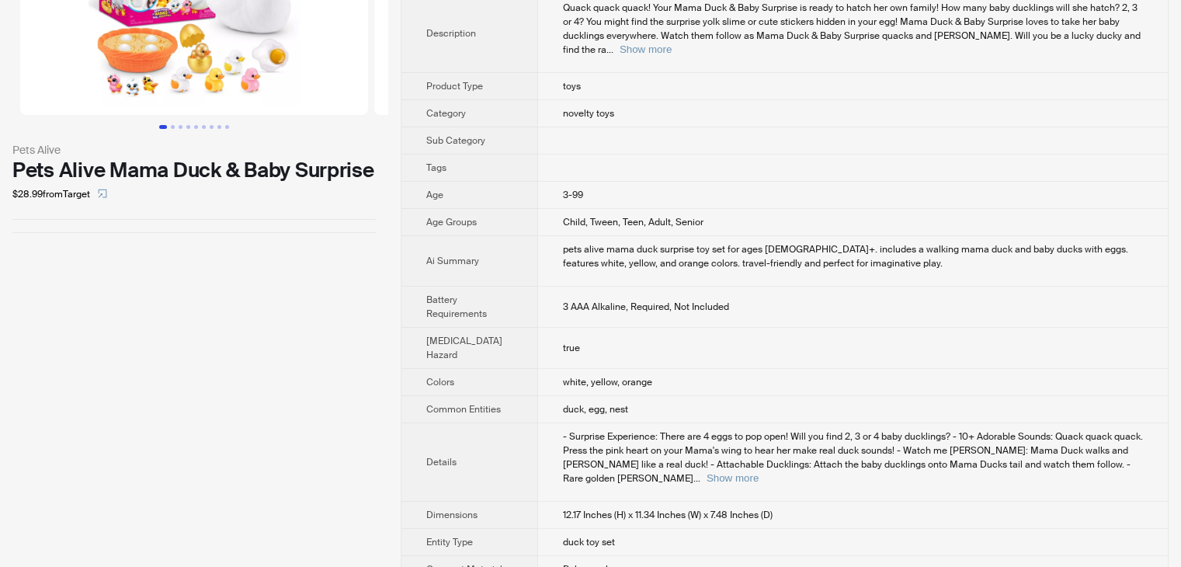
scroll to position [78, 0]
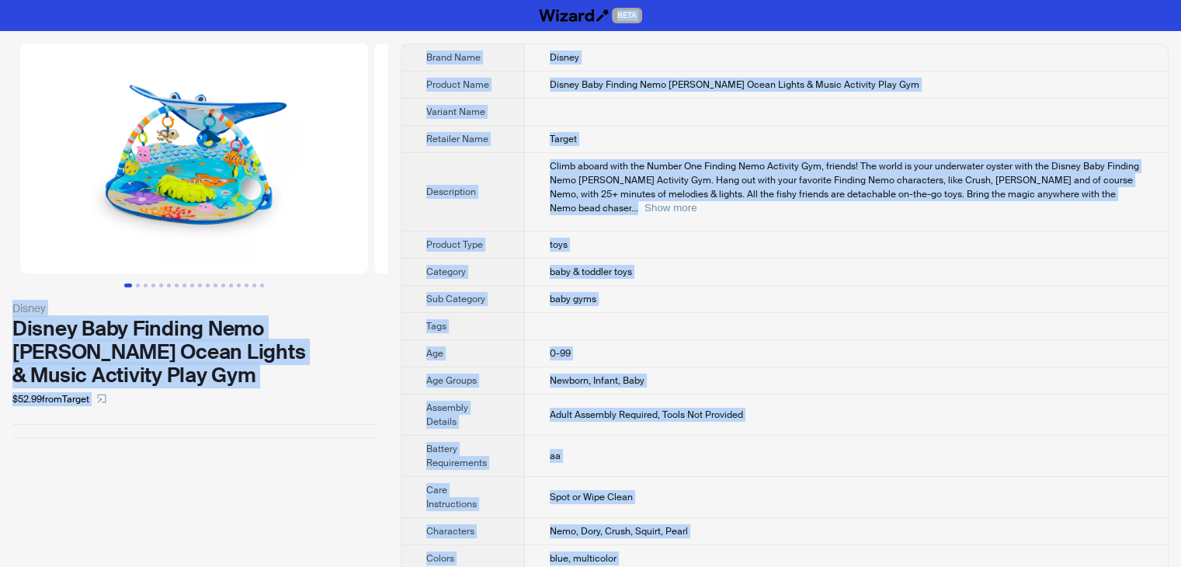
drag, startPoint x: 749, startPoint y: 535, endPoint x: 434, endPoint y: -57, distance: 671.2
copy div "BETA Disney Disney Baby Finding Nemo [PERSON_NAME] Ocean Lights & Music Activit…"
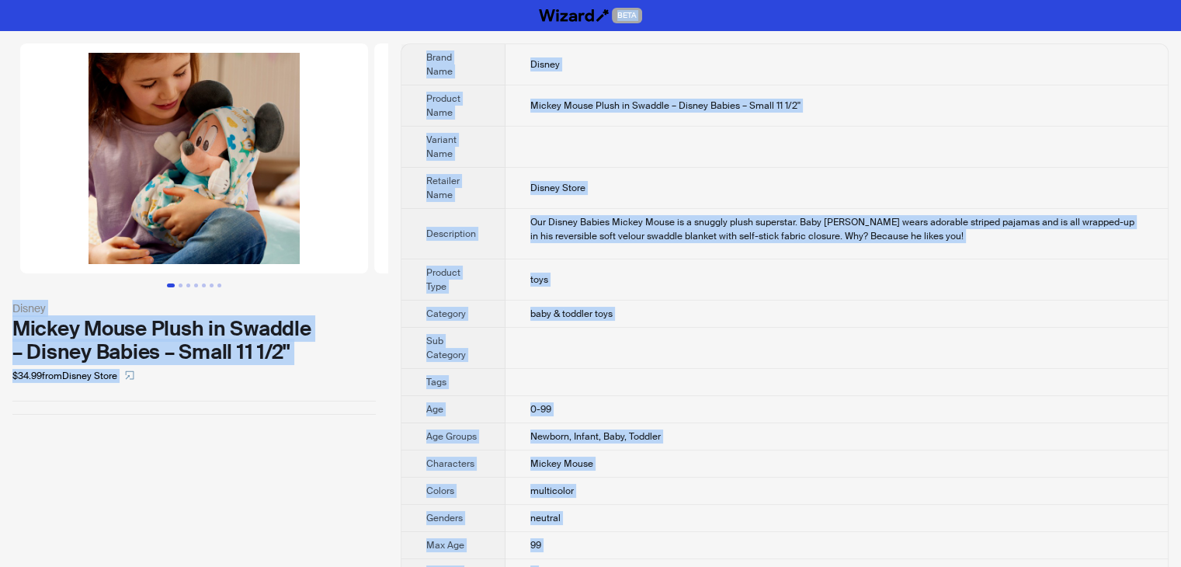
drag, startPoint x: 625, startPoint y: 551, endPoint x: 407, endPoint y: -21, distance: 611.8
click at [407, 0] on html "BETA [PERSON_NAME] Mouse Plush in Swaddle – Disney Babies – Small 11 1/2'' $34.…" at bounding box center [590, 366] width 1181 height 732
copy div "LORE Ipsumd Sitame Conse Adipi el Seddoei – Tempor Incidi – Utlab 97 8/0'' $88.…"
click at [705, 131] on td at bounding box center [837, 147] width 662 height 41
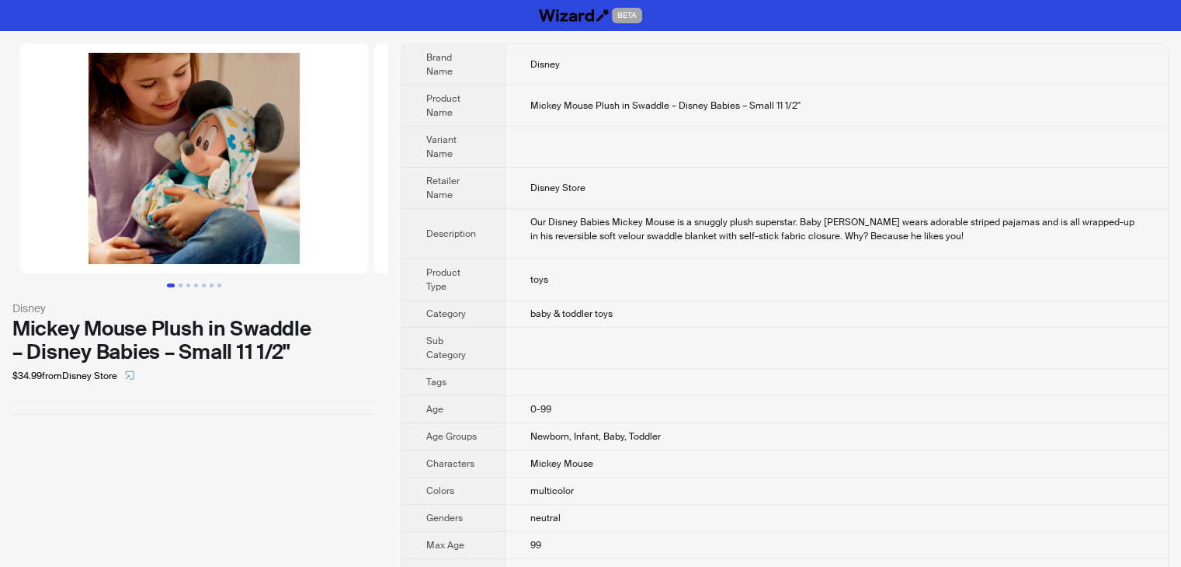
click at [705, 131] on td at bounding box center [837, 147] width 662 height 41
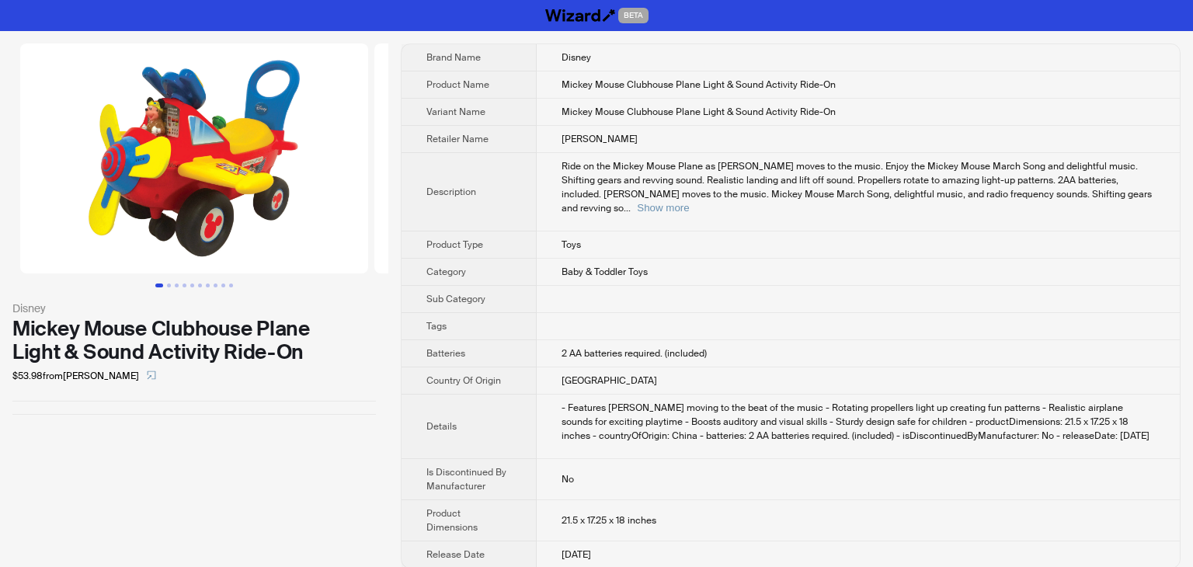
drag, startPoint x: 658, startPoint y: 540, endPoint x: 436, endPoint y: -43, distance: 623.8
click at [436, 0] on html "BETA Disney Mickey Mouse Clubhouse Plane Light & Sound Activity Ride-On $53.98 …" at bounding box center [596, 290] width 1193 height 581
copy div "BETA Disney Mickey Mouse Clubhouse Plane Light & Sound Activity Ride-On $53.98 …"
click at [923, 102] on td "Mickey Mouse Clubhouse Plane Light & Sound Activity Ride-On" at bounding box center [858, 112] width 643 height 27
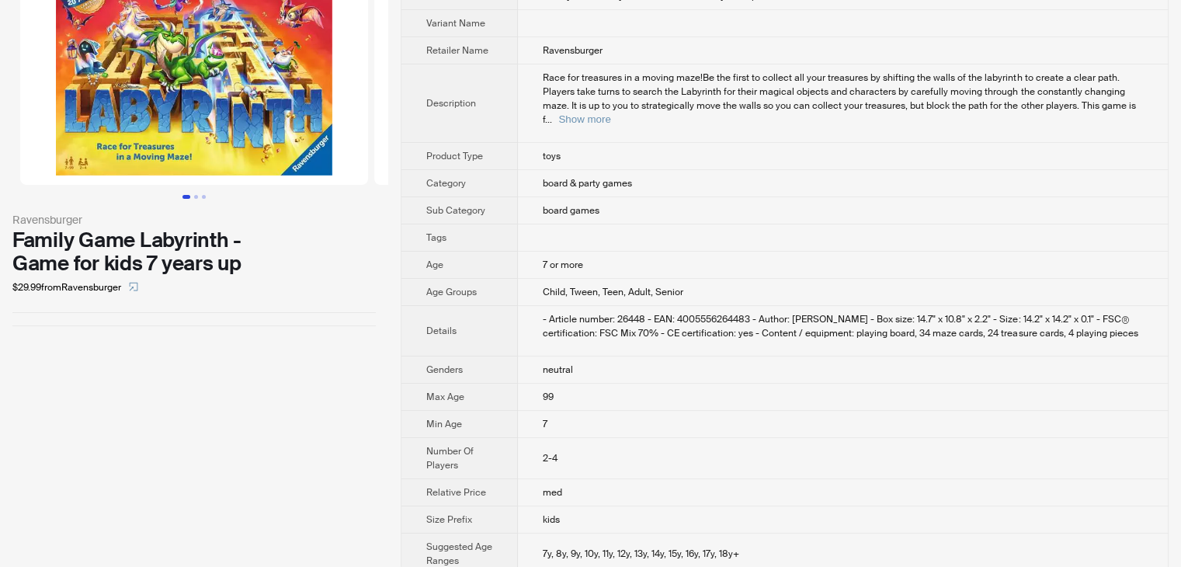
scroll to position [92, 0]
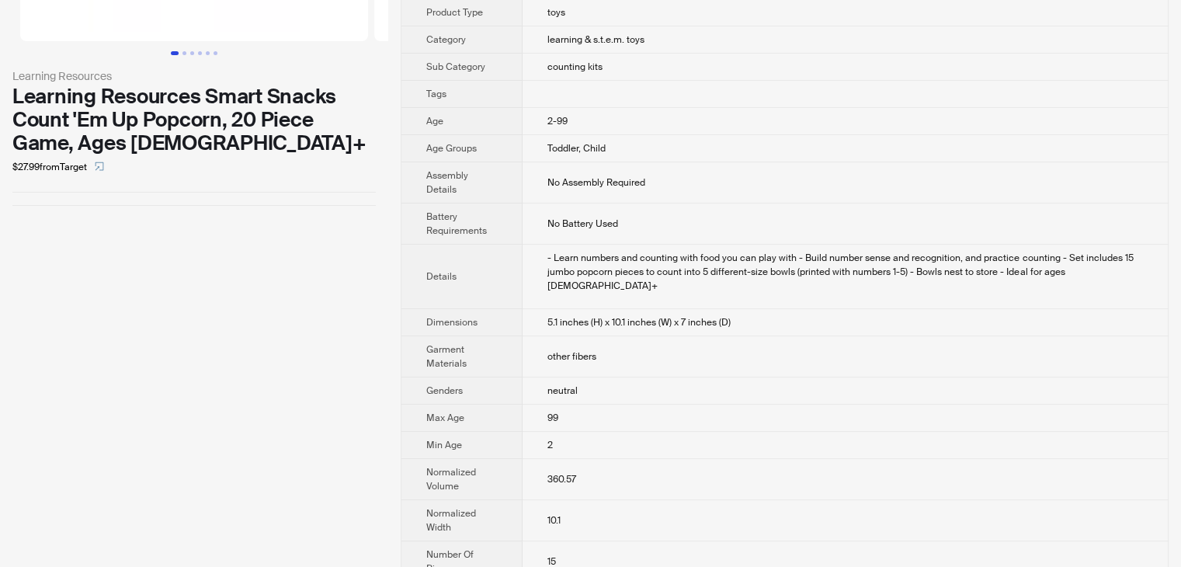
scroll to position [233, 0]
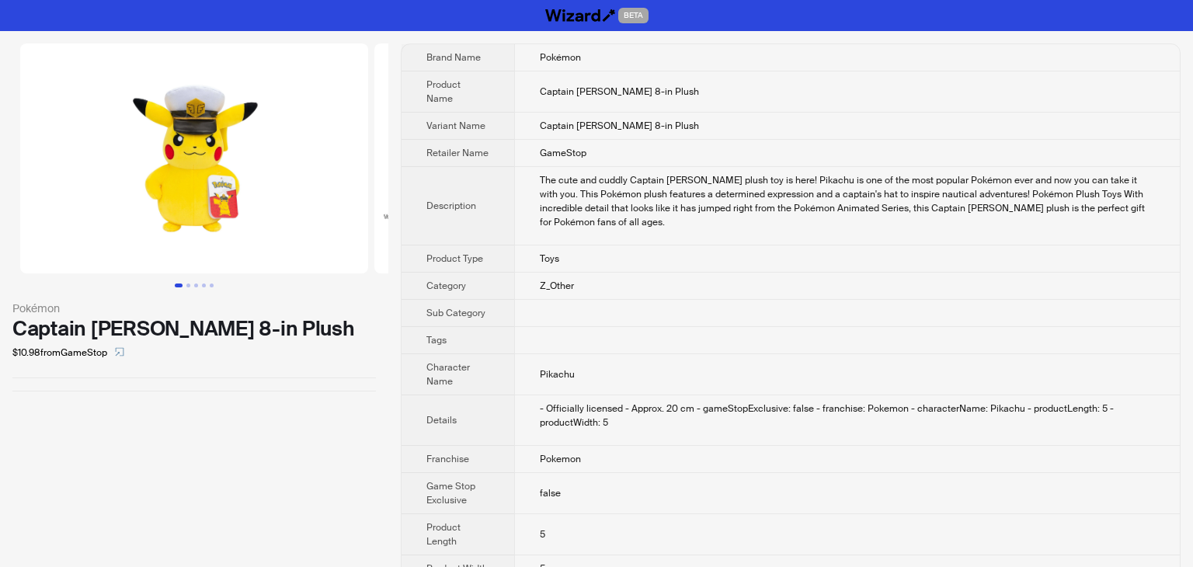
click at [687, 354] on td "Pikachu" at bounding box center [847, 374] width 666 height 41
click at [783, 113] on td "Captain Pikachu 8-in Plush" at bounding box center [847, 126] width 666 height 27
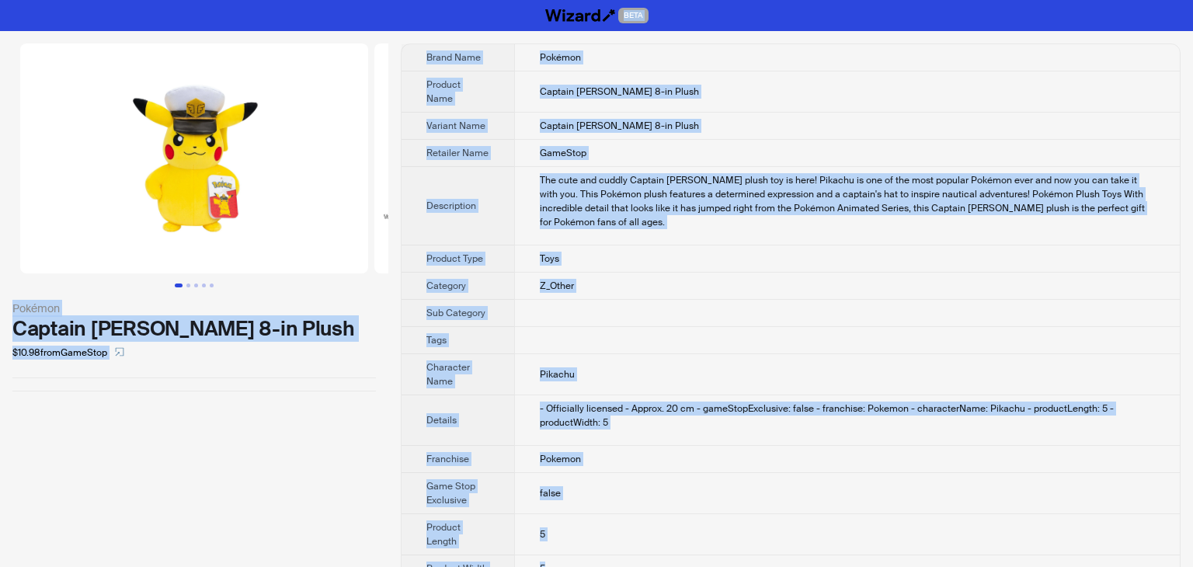
drag, startPoint x: 561, startPoint y: 535, endPoint x: 298, endPoint y: 18, distance: 580.3
click at [298, 18] on div "BETA Pokémon Captain Pikachu 8-in Plush $10.98 from GameStop Brand Name Pokémon…" at bounding box center [596, 297] width 1193 height 595
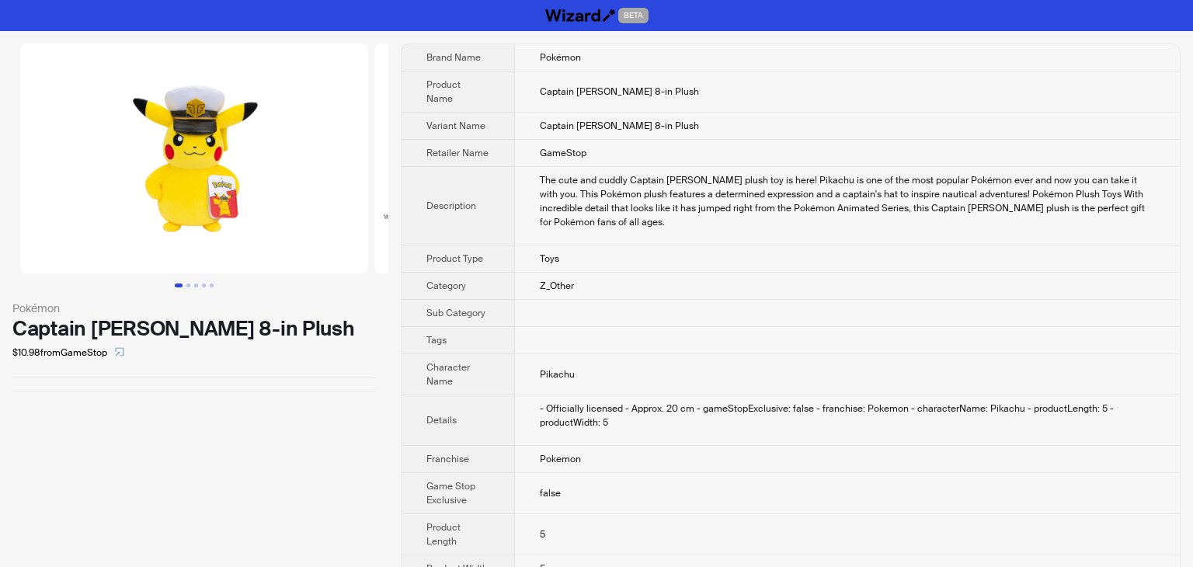
click at [298, 18] on div "BETA" at bounding box center [596, 15] width 1193 height 31
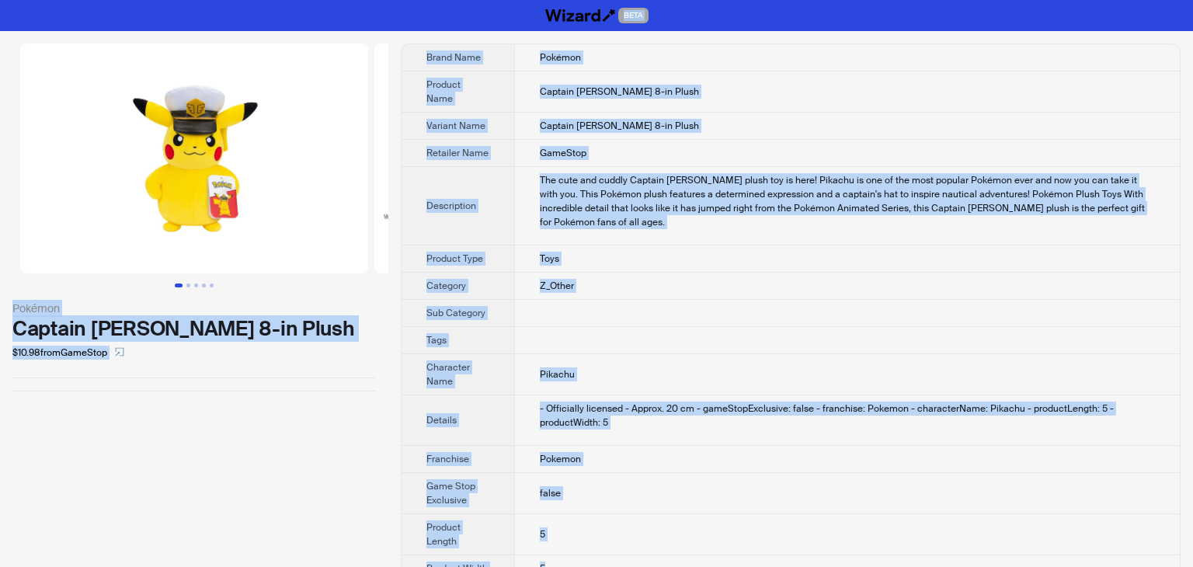
drag, startPoint x: 562, startPoint y: 536, endPoint x: 448, endPoint y: -27, distance: 574.5
click at [448, 0] on html "BETA Pokémon Captain Pikachu 8-in Plush $10.98 from GameStop Brand Name Pokémon…" at bounding box center [596, 297] width 1193 height 595
copy div "BETA Pokémon Captain Pikachu 8-in Plush $10.98 from GameStop Brand Name Pokémon…"
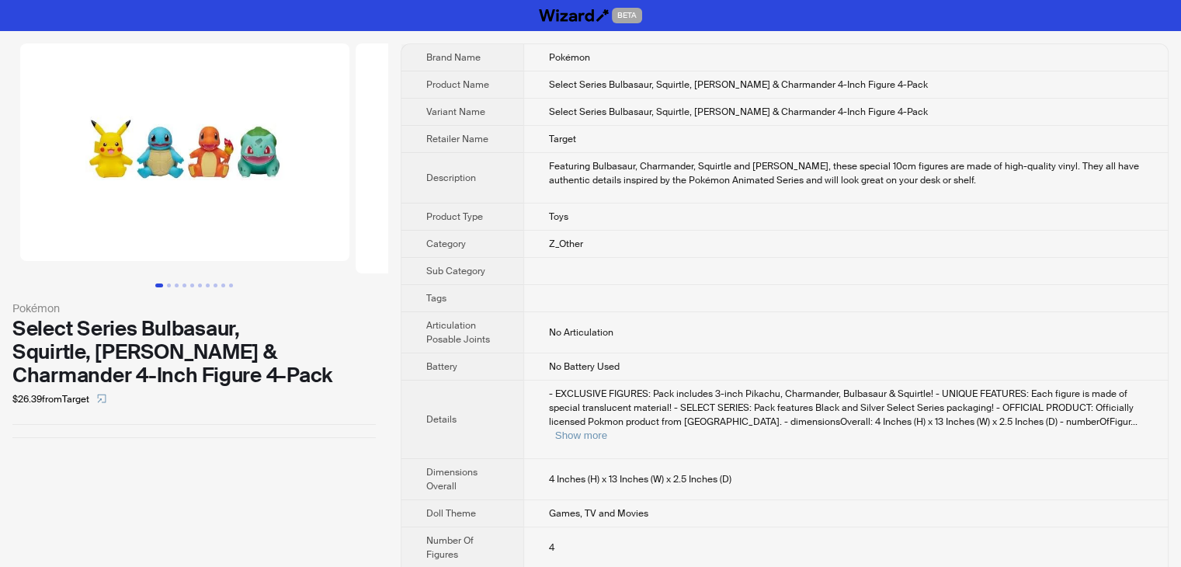
click at [1057, 249] on td "Z_Other" at bounding box center [845, 244] width 645 height 27
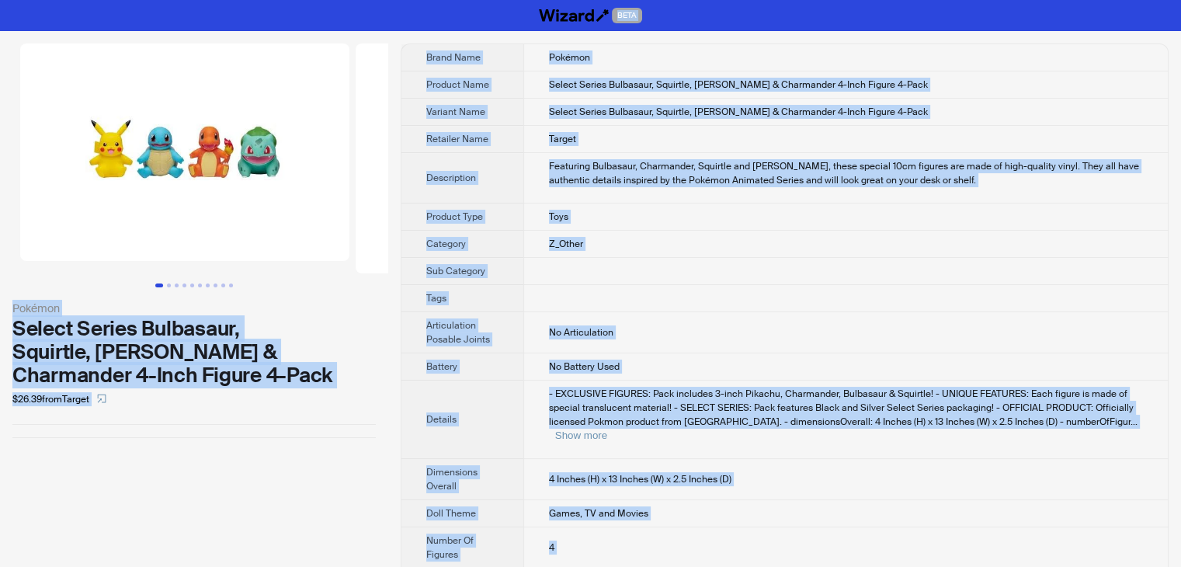
drag, startPoint x: 659, startPoint y: 532, endPoint x: 400, endPoint y: -68, distance: 652.9
click at [400, 0] on html "BETA Pokémon Select Series Bulbasaur, Squirtle, Pikachu & Charmander 4-Inch Fig…" at bounding box center [590, 311] width 1181 height 622
copy div "LORE Ipsumdo Sitame Consec Adipiscin, Elitsedd, Eiusmod & Temporinci 3-Utla Etd…"
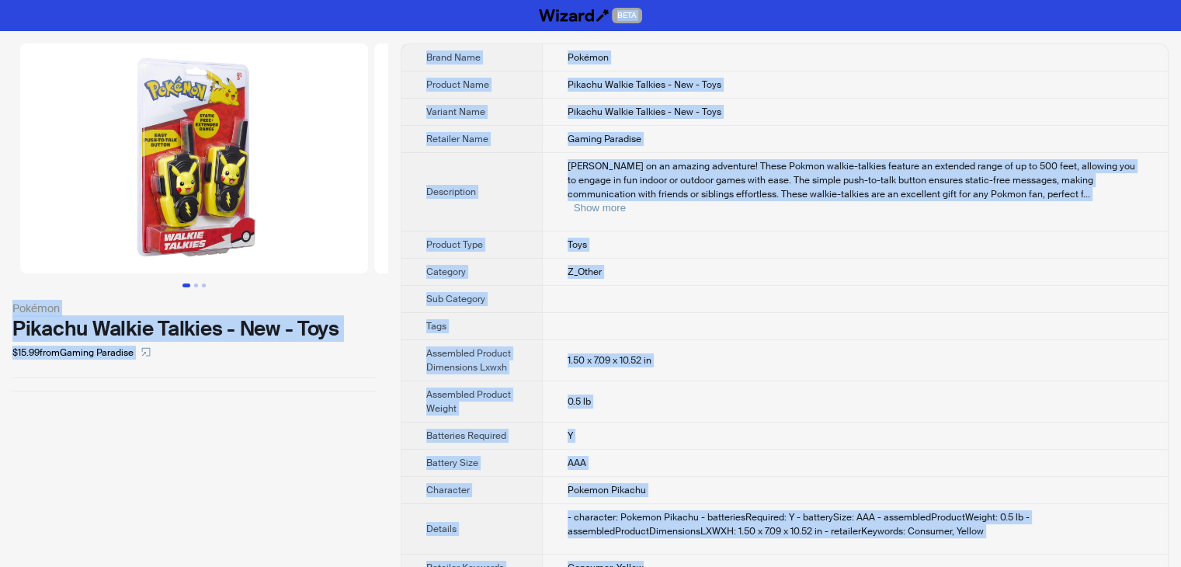
drag, startPoint x: 663, startPoint y: 541, endPoint x: 446, endPoint y: -44, distance: 624.6
click at [446, 0] on html "BETA Pokémon Pikachu Walkie Talkies - New - Toys $15.99 from Gaming Paradise Br…" at bounding box center [590, 297] width 1181 height 594
copy div "BETA Pokémon Pikachu Walkie Talkies - New - Toys $15.99 from Gaming Paradise Br…"
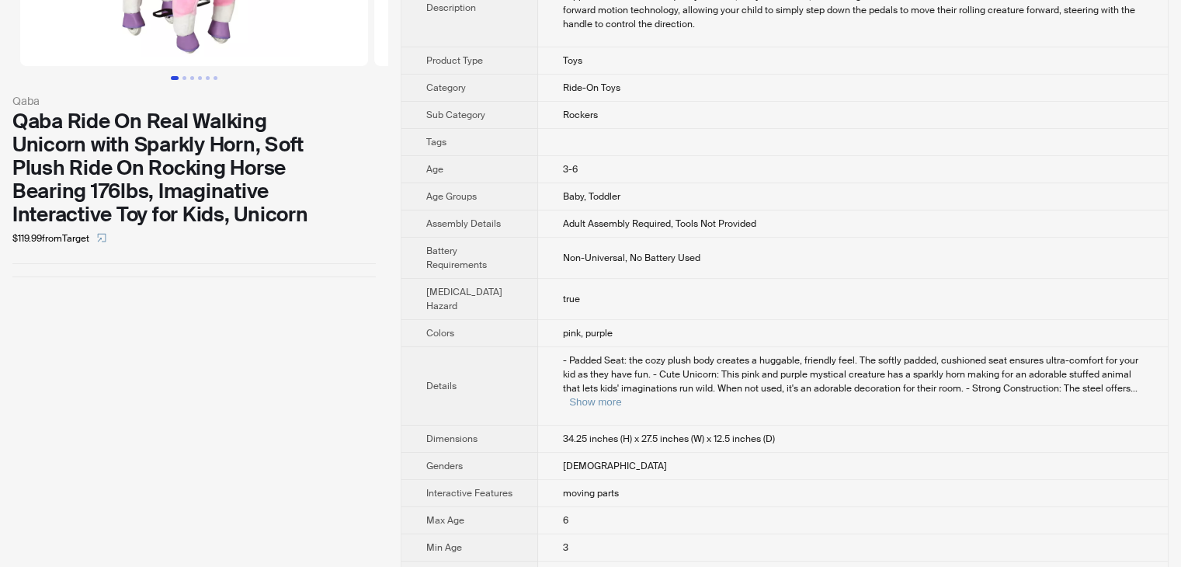
scroll to position [233, 0]
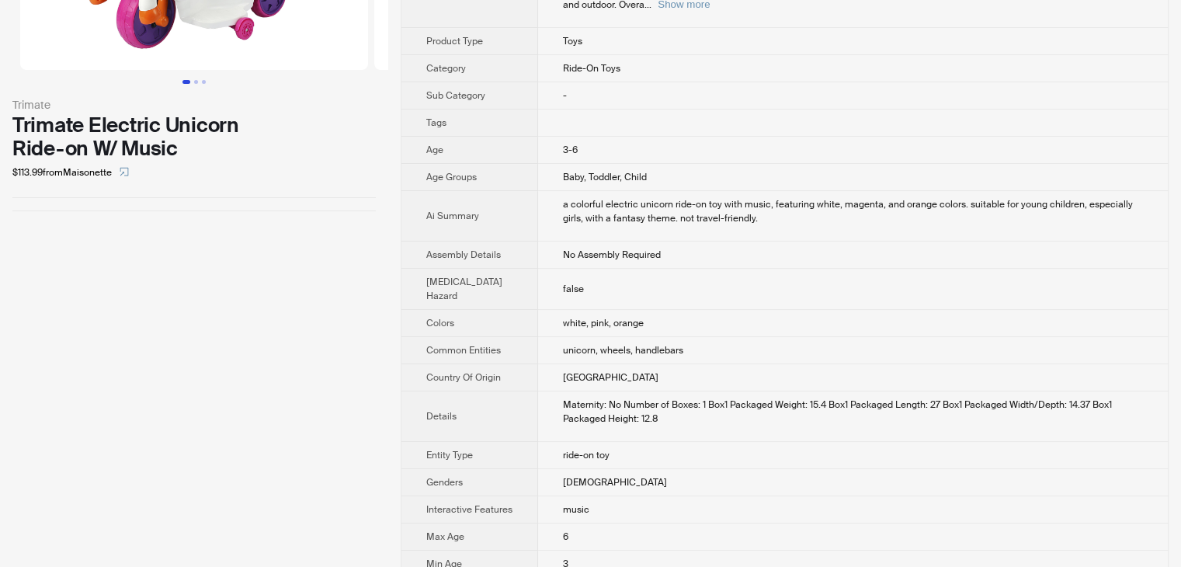
scroll to position [233, 0]
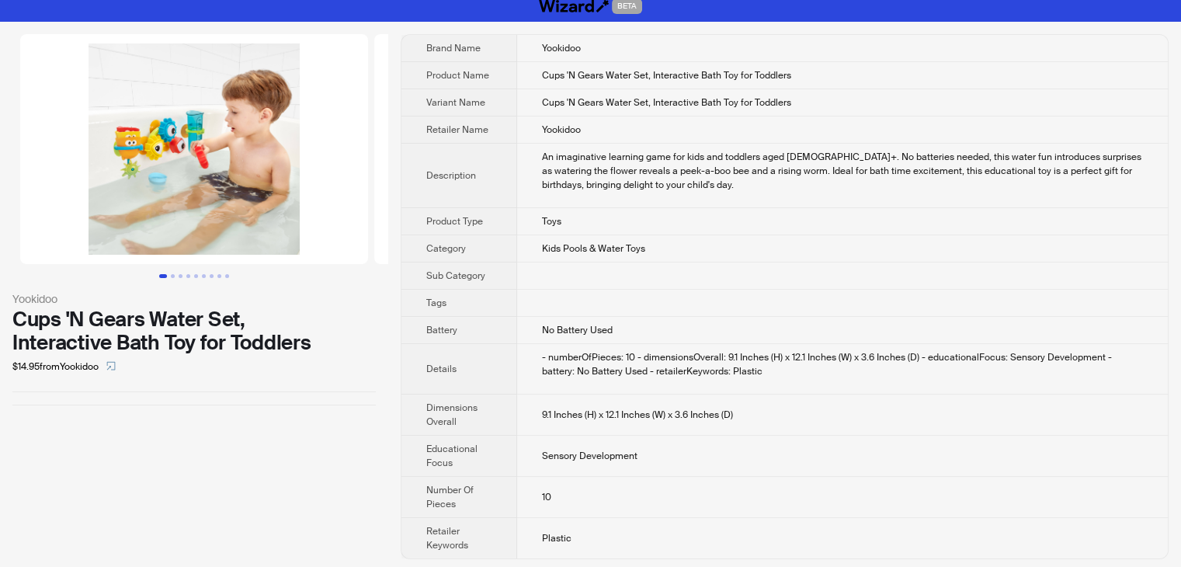
scroll to position [12, 0]
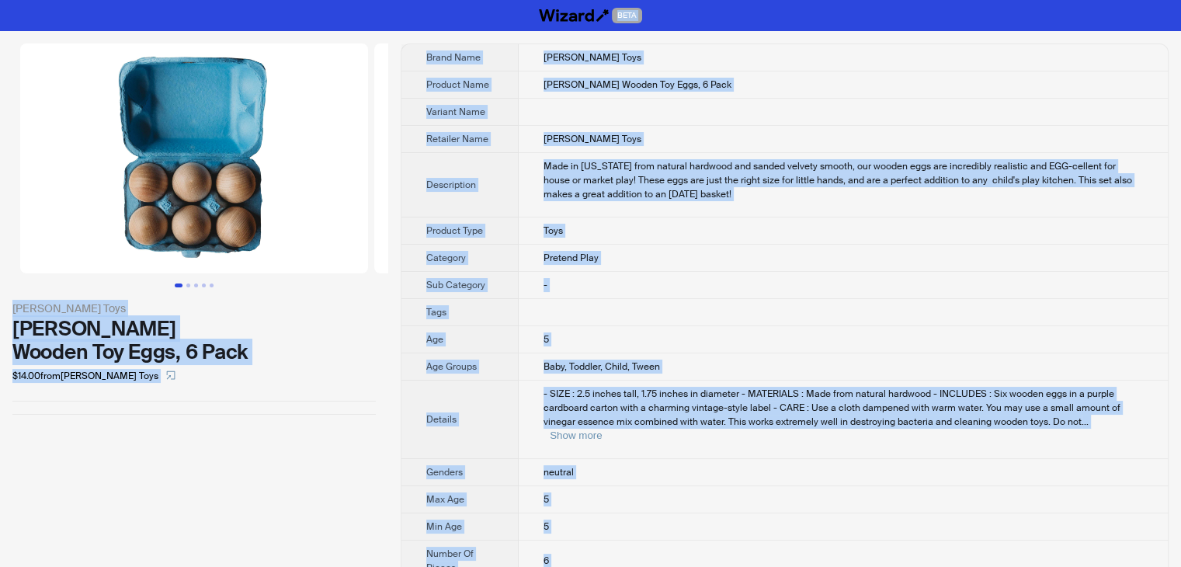
drag, startPoint x: 629, startPoint y: 542, endPoint x: 365, endPoint y: -33, distance: 632.4
click at [365, 0] on html "BETA Bella Luna Toys Bella Luna Wooden Toy Eggs, 6 Pack $14.00 from Bella Luna …" at bounding box center [590, 434] width 1181 height 869
copy div "BETA Bella Luna Toys Bella Luna Wooden Toy Eggs, 6 Pack $14.00 from Bella Luna …"
click at [639, 127] on td "Bella Luna Toys" at bounding box center [843, 139] width 649 height 27
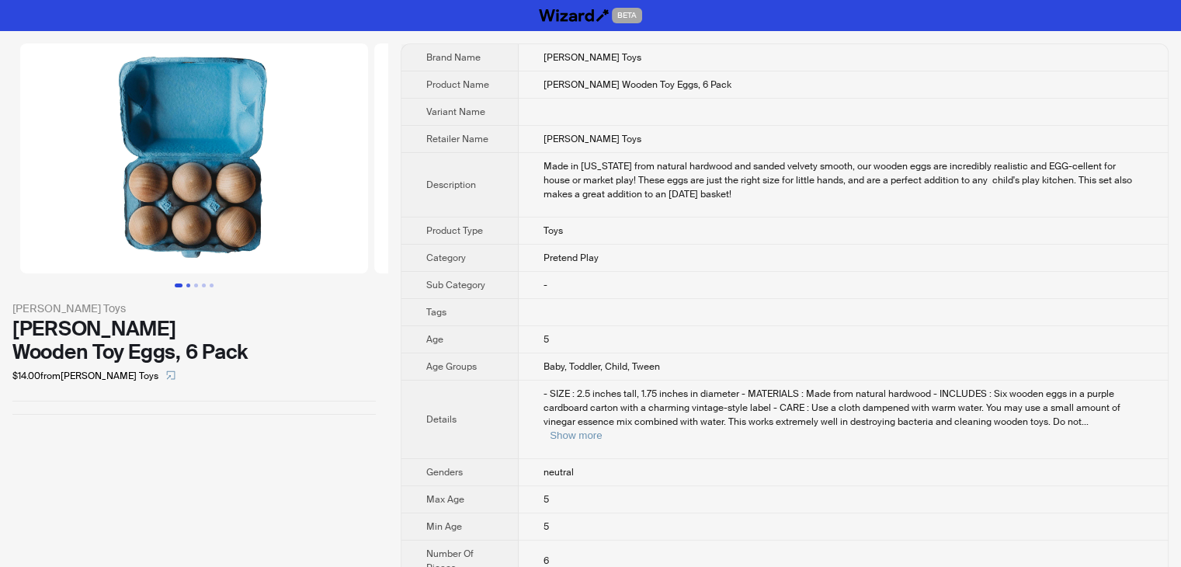
click at [189, 283] on button "Go to slide 2" at bounding box center [188, 285] width 4 height 4
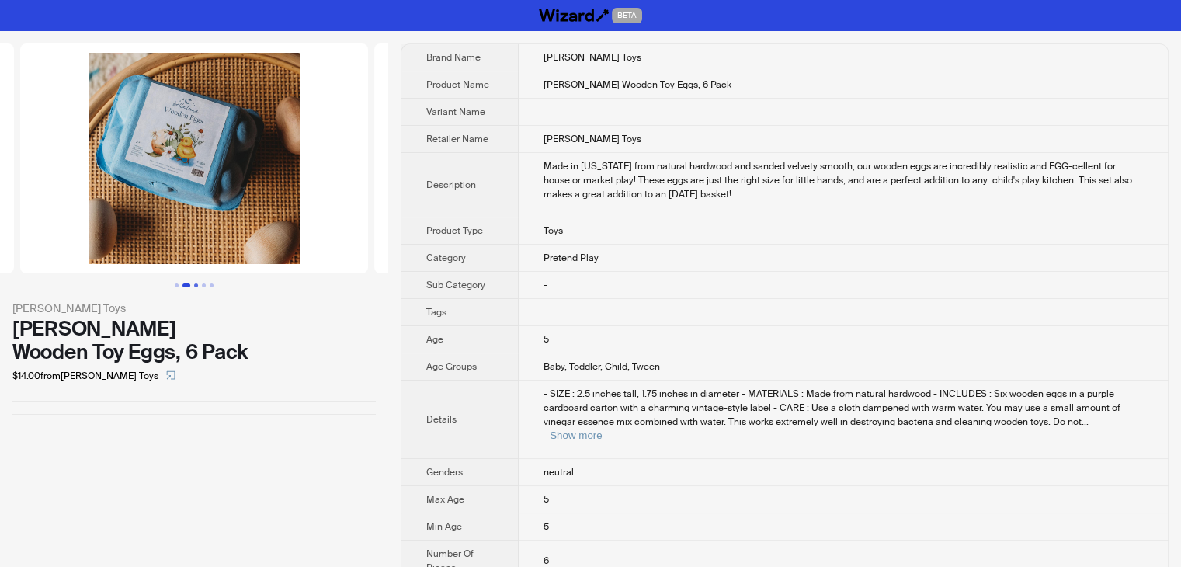
click at [196, 287] on button "Go to slide 3" at bounding box center [196, 285] width 4 height 4
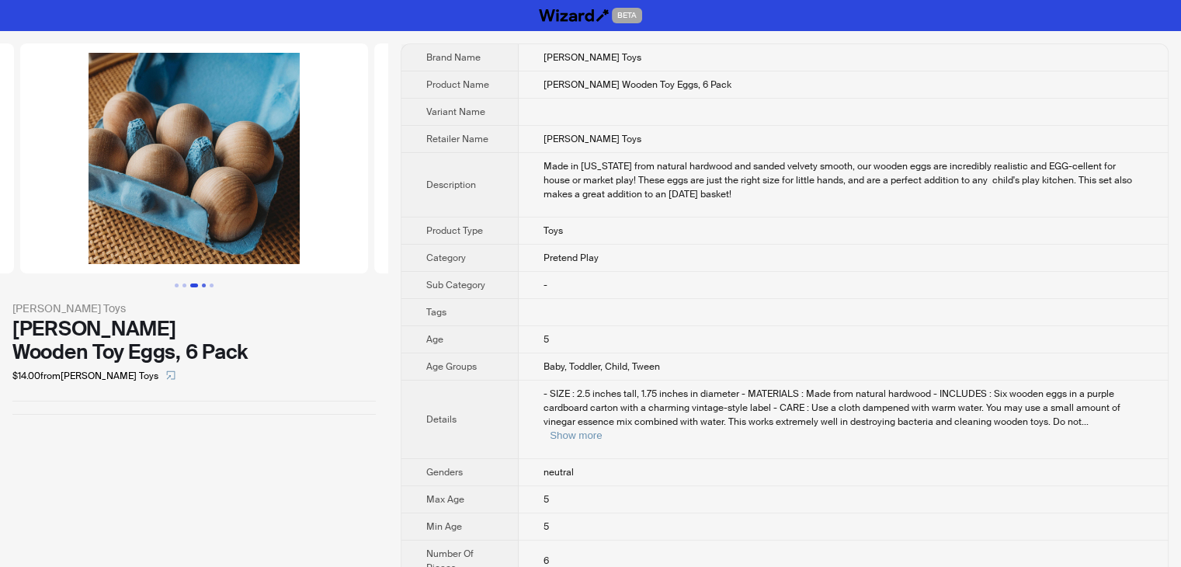
click at [205, 287] on button "Go to slide 4" at bounding box center [204, 285] width 4 height 4
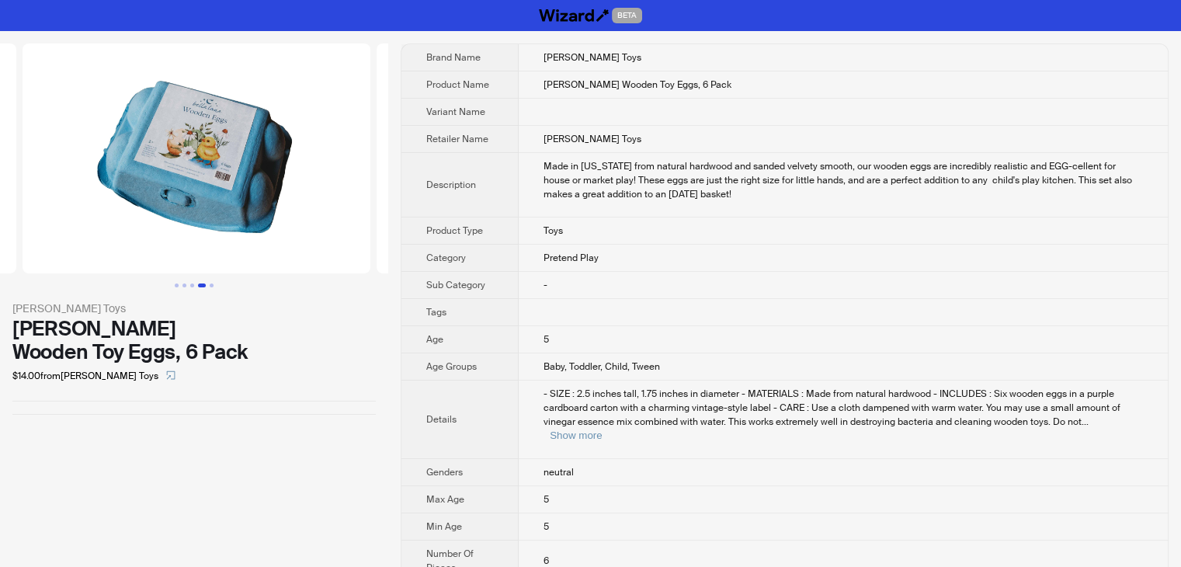
scroll to position [0, 1062]
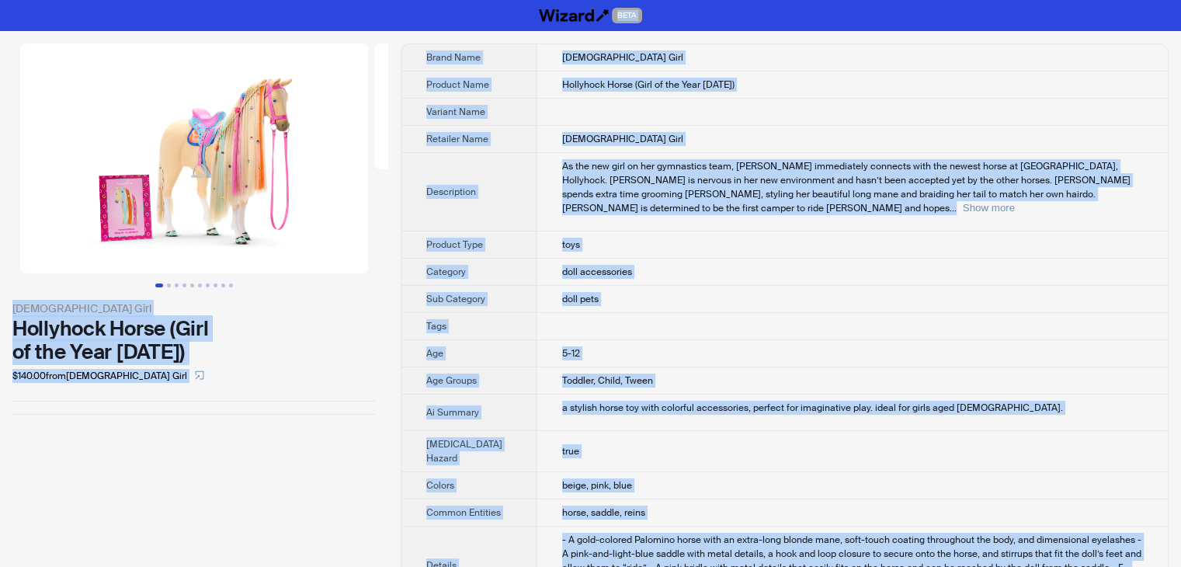
drag, startPoint x: 634, startPoint y: 544, endPoint x: 407, endPoint y: -68, distance: 651.9
click at [407, 0] on html "BETA American Girl Hollyhock Horse (Girl of the Year 2024) $140.00 from America…" at bounding box center [590, 557] width 1181 height 1114
copy div "BETA American Girl Hollyhock Horse (Girl of the Year 2024) $140.00 from America…"
click at [754, 91] on td "Hollyhock Horse (Girl of the Year 2024)" at bounding box center [852, 84] width 631 height 27
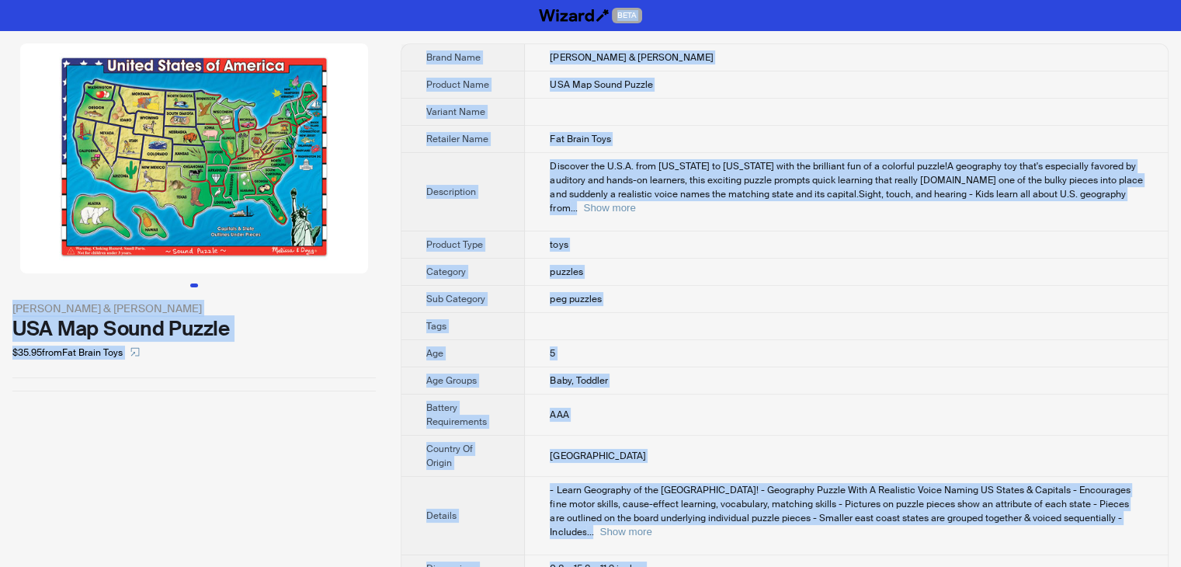
drag, startPoint x: 600, startPoint y: 541, endPoint x: 325, endPoint y: -68, distance: 668.0
click at [325, 0] on html "BETA Melissa & Doug USA Map Sound Puzzle $35.95 from Fat Brain Toys Brand Name …" at bounding box center [590, 393] width 1181 height 786
copy div "BETA Melissa & Doug USA Map Sound Puzzle $35.95 from Fat Brain Toys Brand Name …"
click at [767, 99] on td at bounding box center [846, 112] width 643 height 27
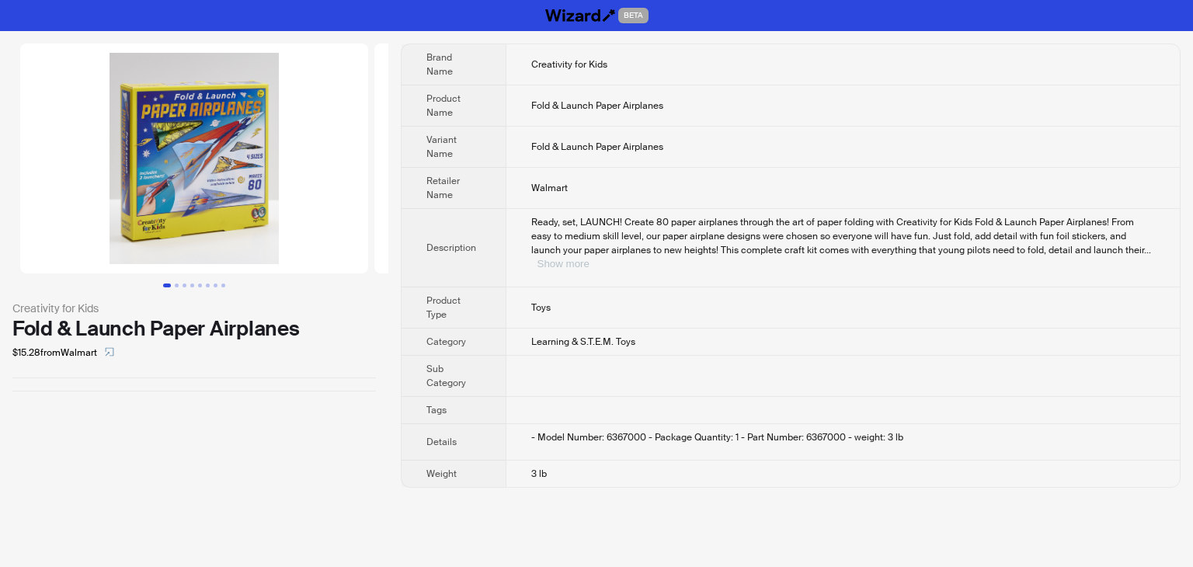
click at [589, 258] on button "Show more" at bounding box center [563, 264] width 52 height 12
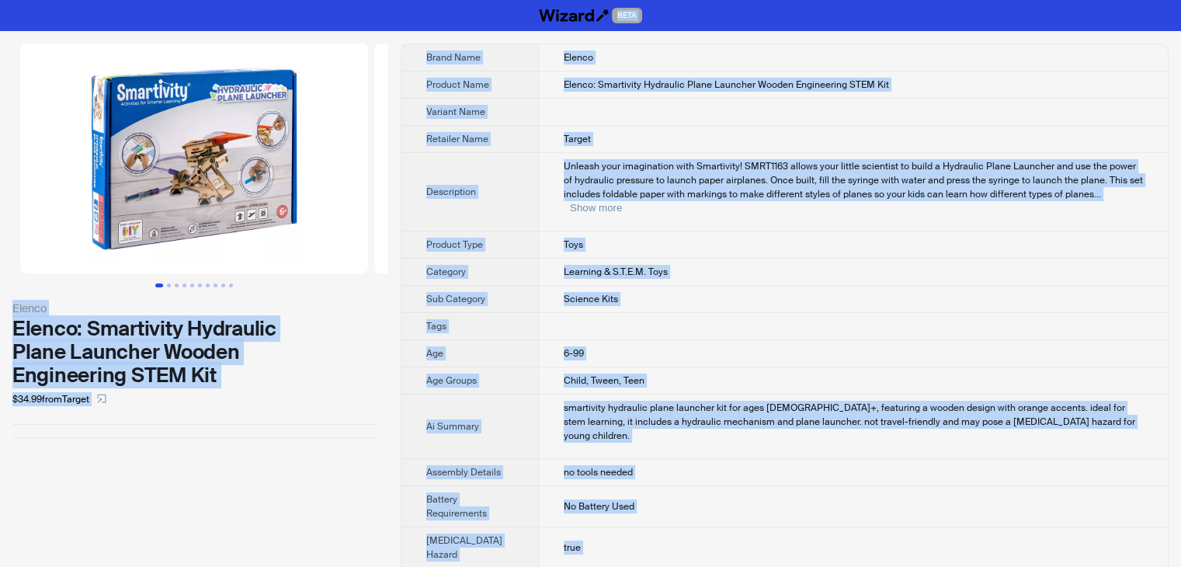
drag, startPoint x: 634, startPoint y: 547, endPoint x: 398, endPoint y: -58, distance: 649.8
copy div "BETA Elenco Elenco: Smartivity Hydraulic Plane Launcher Wooden Engineering STEM…"
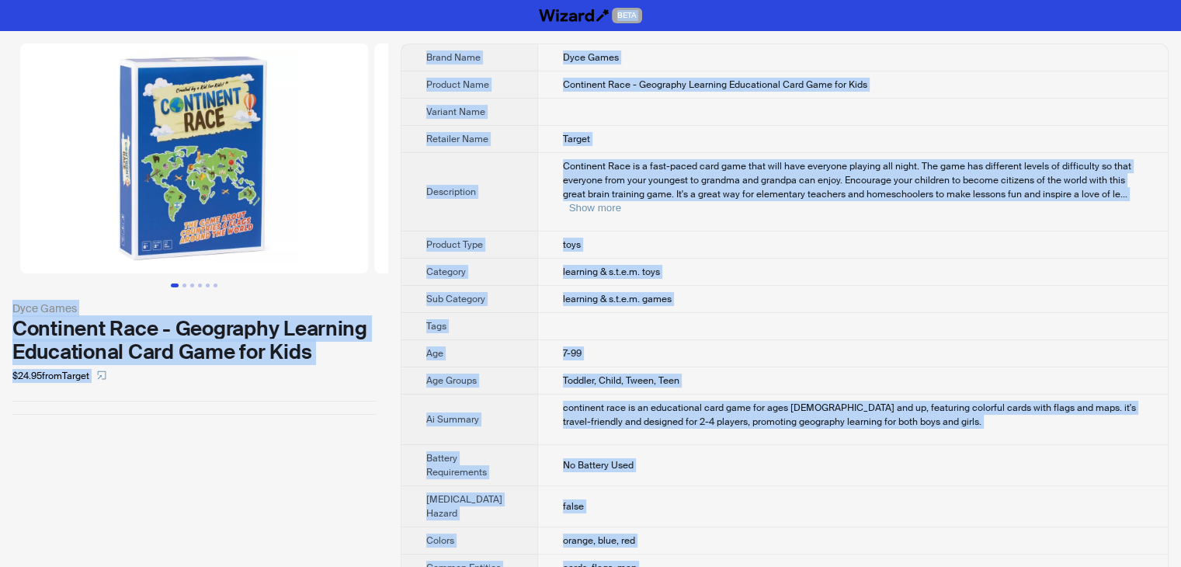
drag, startPoint x: 645, startPoint y: 540, endPoint x: 422, endPoint y: -68, distance: 647.9
copy div "BETA Dyce Games Continent Race - Geography Learning Educational Card Game for K…"
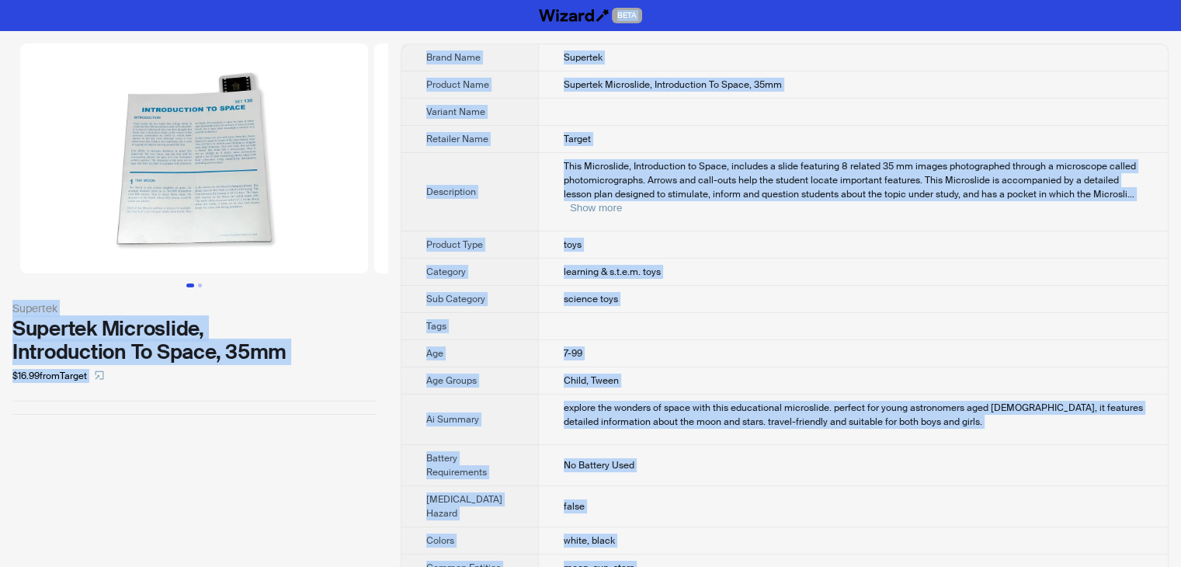
drag, startPoint x: 636, startPoint y: 534, endPoint x: 380, endPoint y: -33, distance: 622.8
click at [380, 0] on html "BETA Supertek Supertek Microslide, Introduction To Space, 35mm $16.99 from Targ…" at bounding box center [590, 529] width 1181 height 1059
copy div "BETA Supertek Supertek Microslide, Introduction To Space, 35mm $16.99 from Targ…"
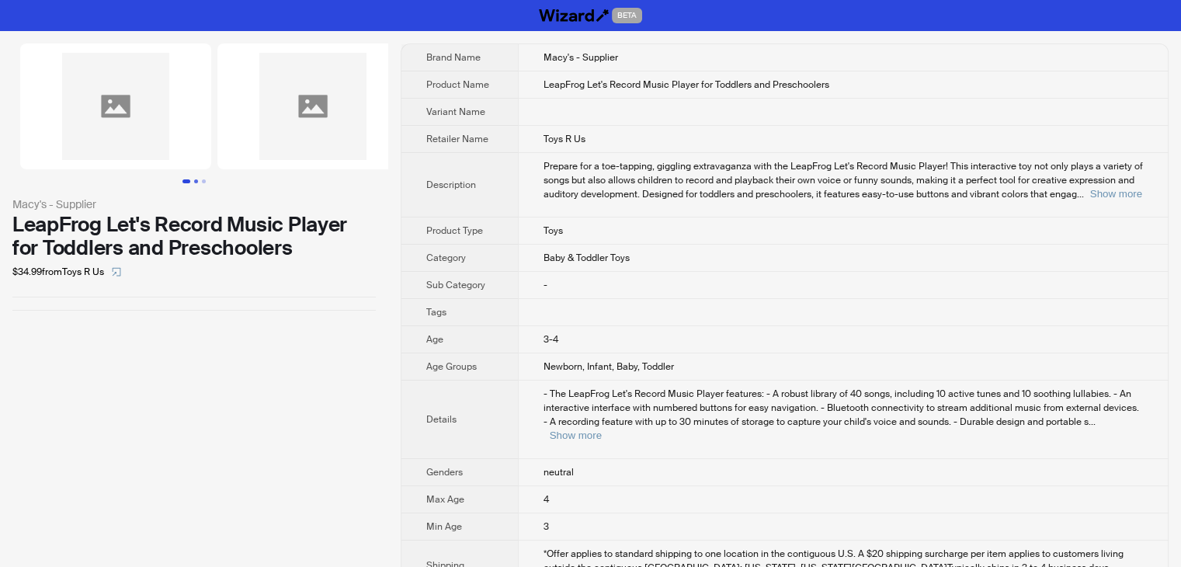
click at [194, 181] on button "Go to slide 2" at bounding box center [196, 181] width 4 height 4
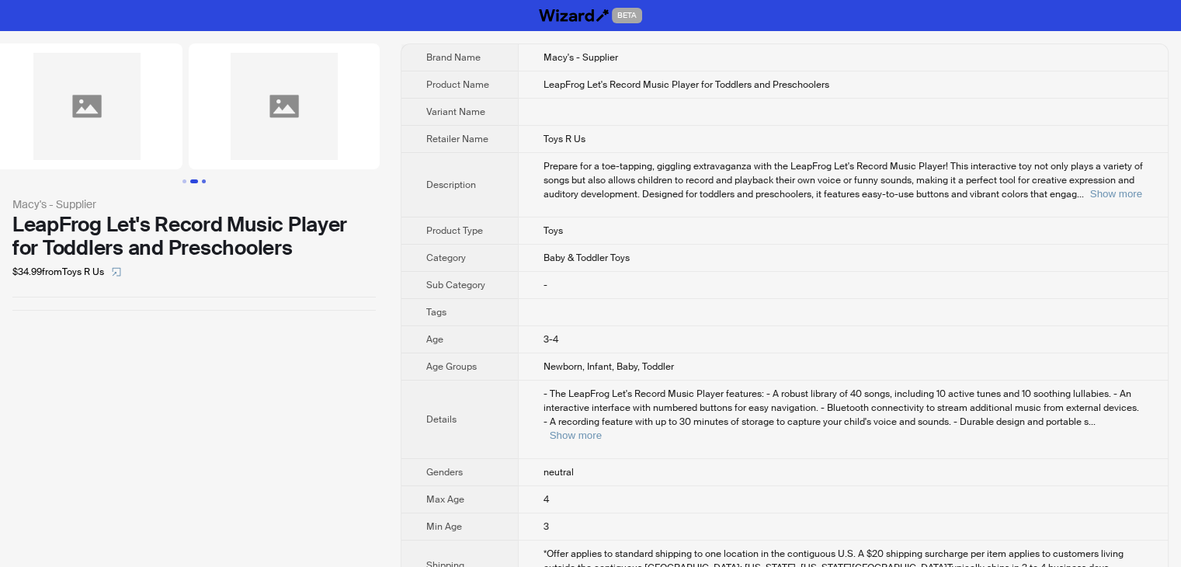
scroll to position [0, 238]
click at [203, 181] on button "Go to slide 3" at bounding box center [204, 181] width 4 height 4
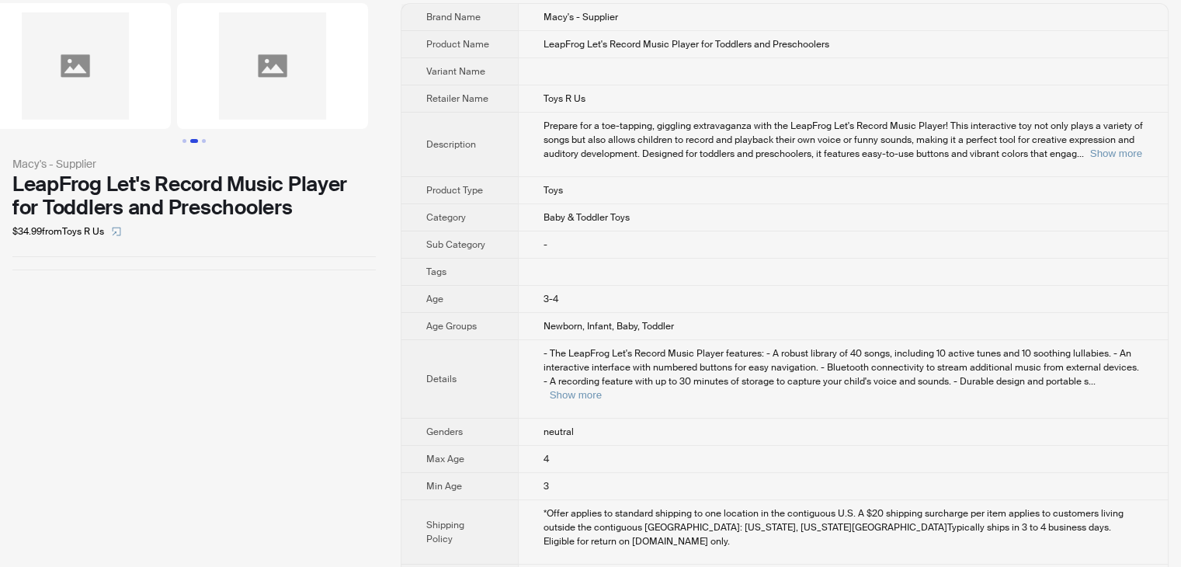
scroll to position [0, 0]
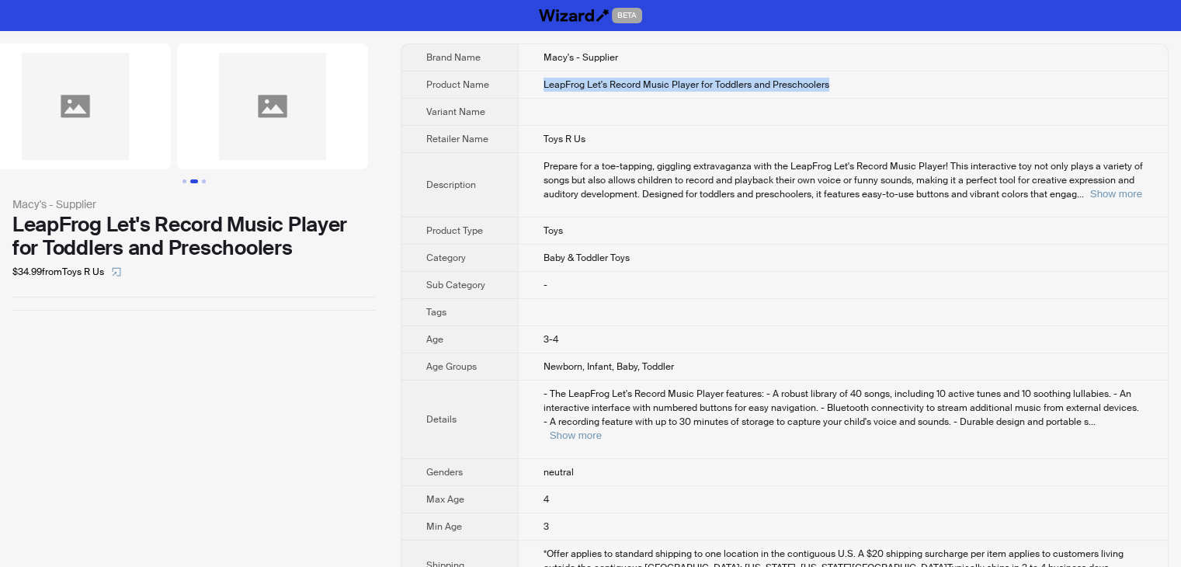
drag, startPoint x: 545, startPoint y: 81, endPoint x: 835, endPoint y: 82, distance: 289.7
click at [835, 82] on td "LeapFrog Let's Record Music Player for Toddlers and Preschoolers" at bounding box center [843, 84] width 650 height 27
click at [536, 113] on td at bounding box center [843, 112] width 650 height 27
drag, startPoint x: 641, startPoint y: 82, endPoint x: 705, endPoint y: 85, distance: 63.8
click at [705, 85] on span "LeapFrog Let's Record Music Player for Toddlers and Preschoolers" at bounding box center [687, 84] width 286 height 12
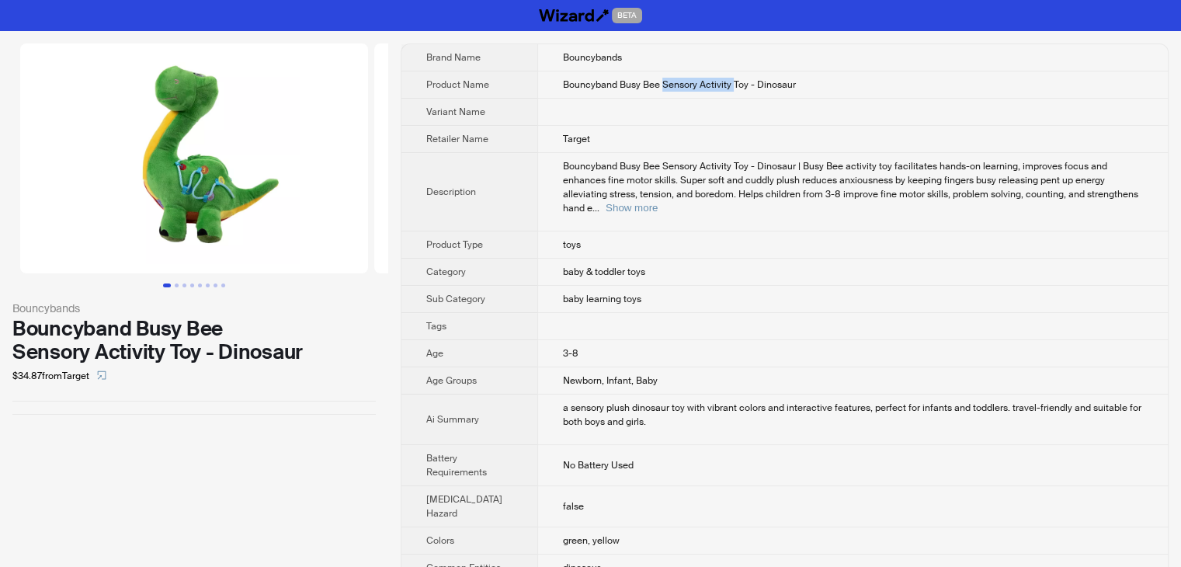
drag, startPoint x: 648, startPoint y: 81, endPoint x: 716, endPoint y: 83, distance: 68.4
click at [716, 83] on span "Bouncyband Busy Bee Sensory Activity Toy - Dinosaur" at bounding box center [679, 84] width 233 height 12
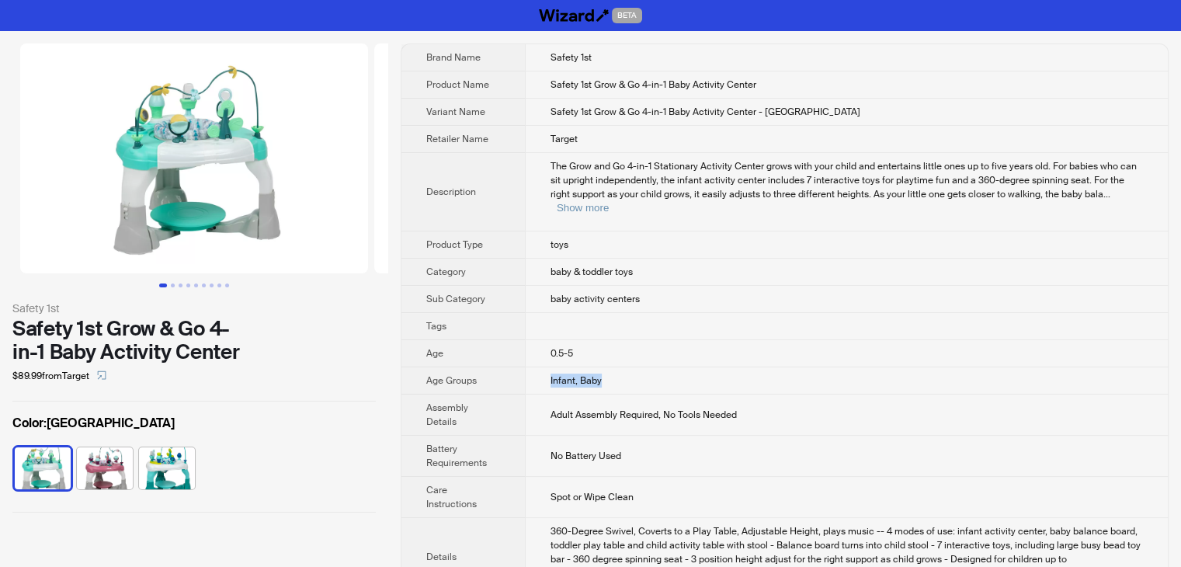
drag, startPoint x: 548, startPoint y: 367, endPoint x: 627, endPoint y: 367, distance: 79.2
click at [627, 367] on td "Infant, Baby" at bounding box center [846, 380] width 643 height 27
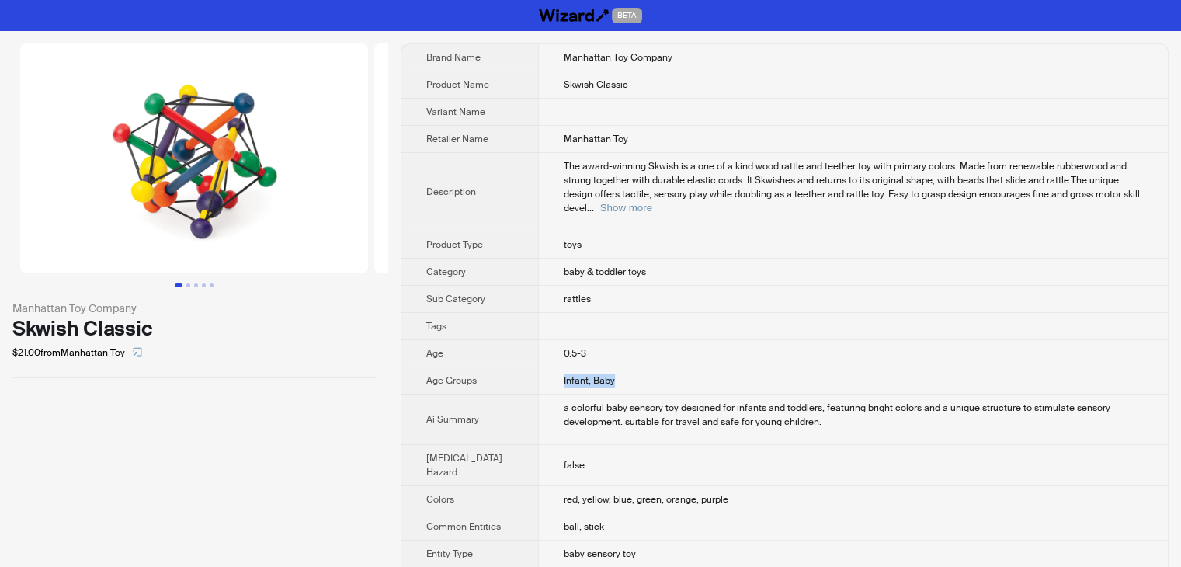
drag, startPoint x: 531, startPoint y: 377, endPoint x: 641, endPoint y: 378, distance: 109.5
click at [641, 378] on td "Infant, Baby" at bounding box center [853, 380] width 630 height 27
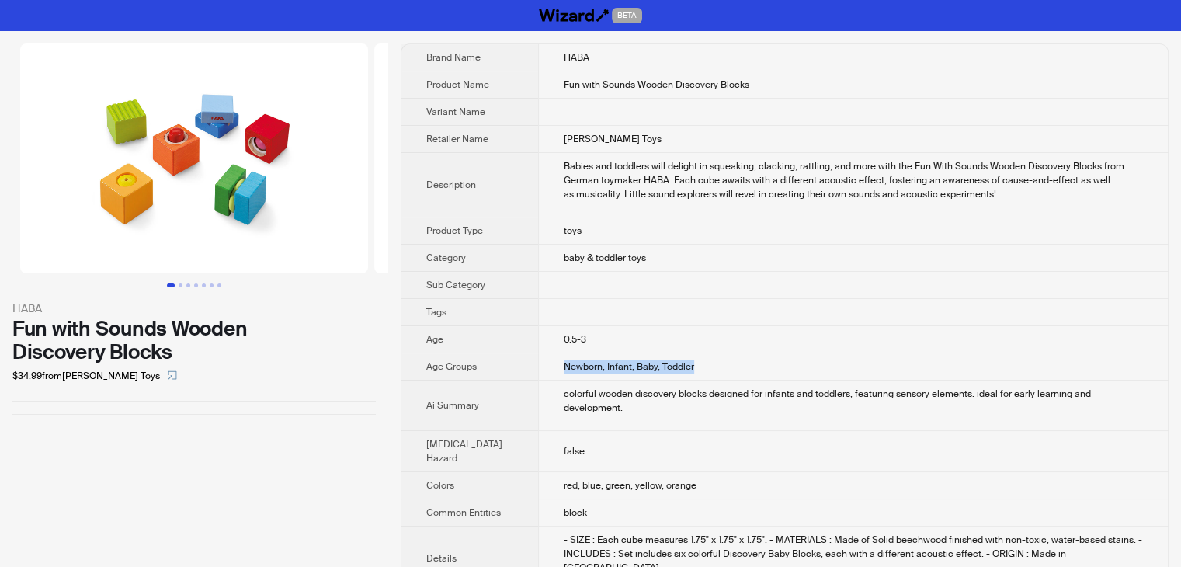
drag, startPoint x: 541, startPoint y: 357, endPoint x: 734, endPoint y: 358, distance: 192.6
click at [734, 358] on td "Newborn, Infant, Baby, Toddler" at bounding box center [853, 366] width 630 height 27
